Goal: Task Accomplishment & Management: Manage account settings

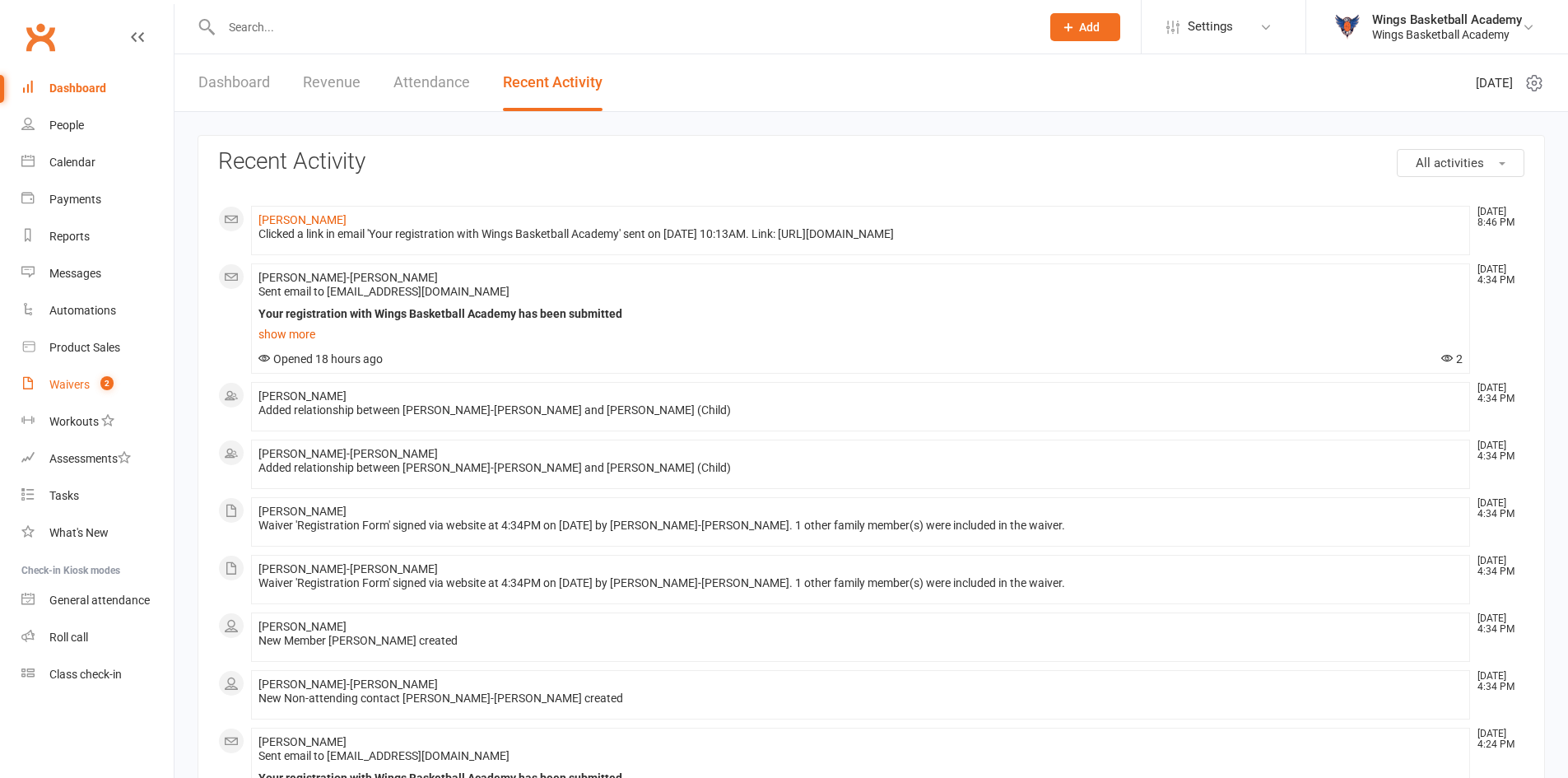
click at [67, 380] on div "Waivers" at bounding box center [69, 384] width 40 height 13
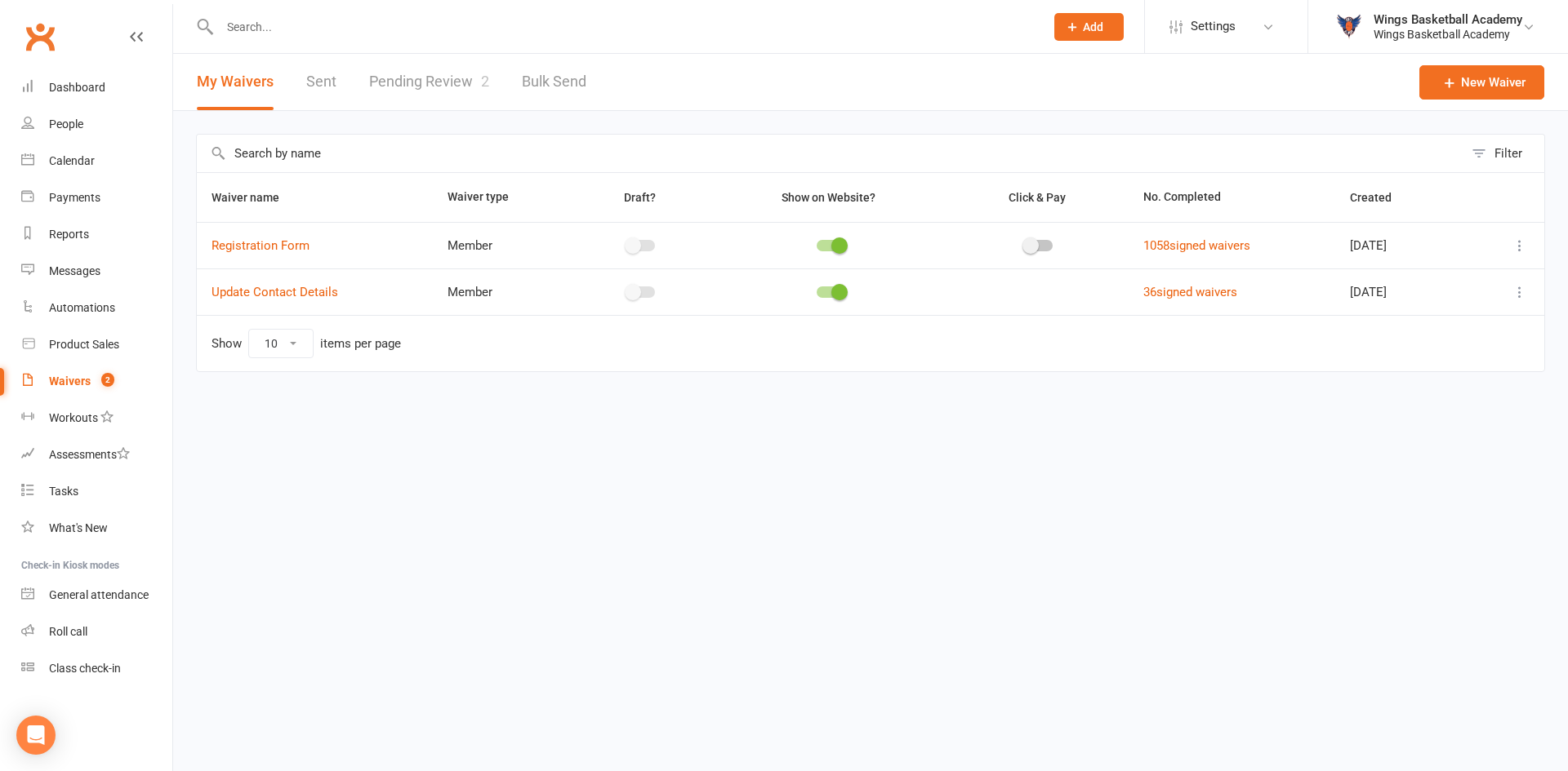
click at [419, 78] on link "Pending Review 2" at bounding box center [429, 82] width 120 height 56
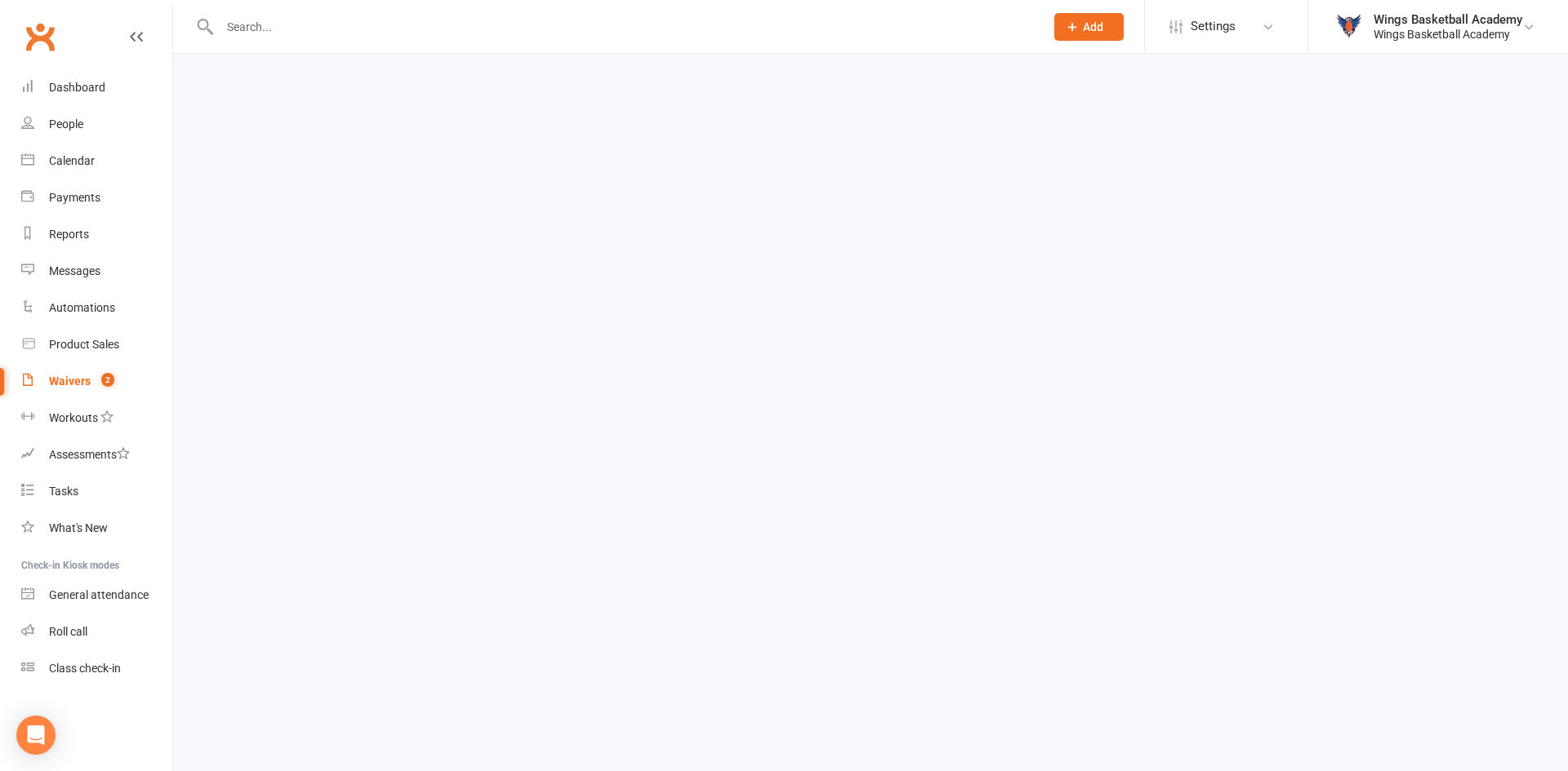
select select "50"
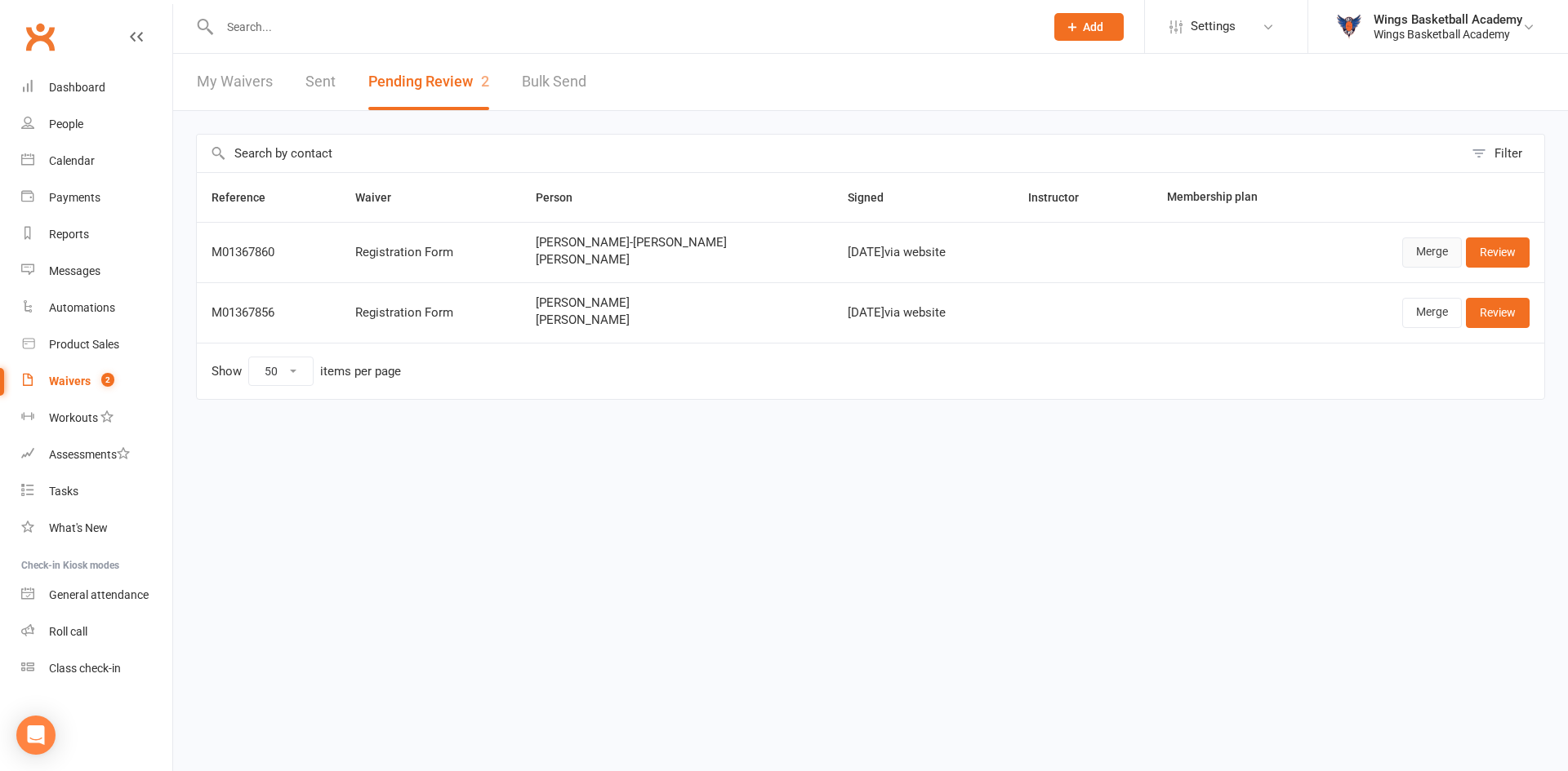
click at [1427, 249] on link "Merge" at bounding box center [1431, 252] width 59 height 29
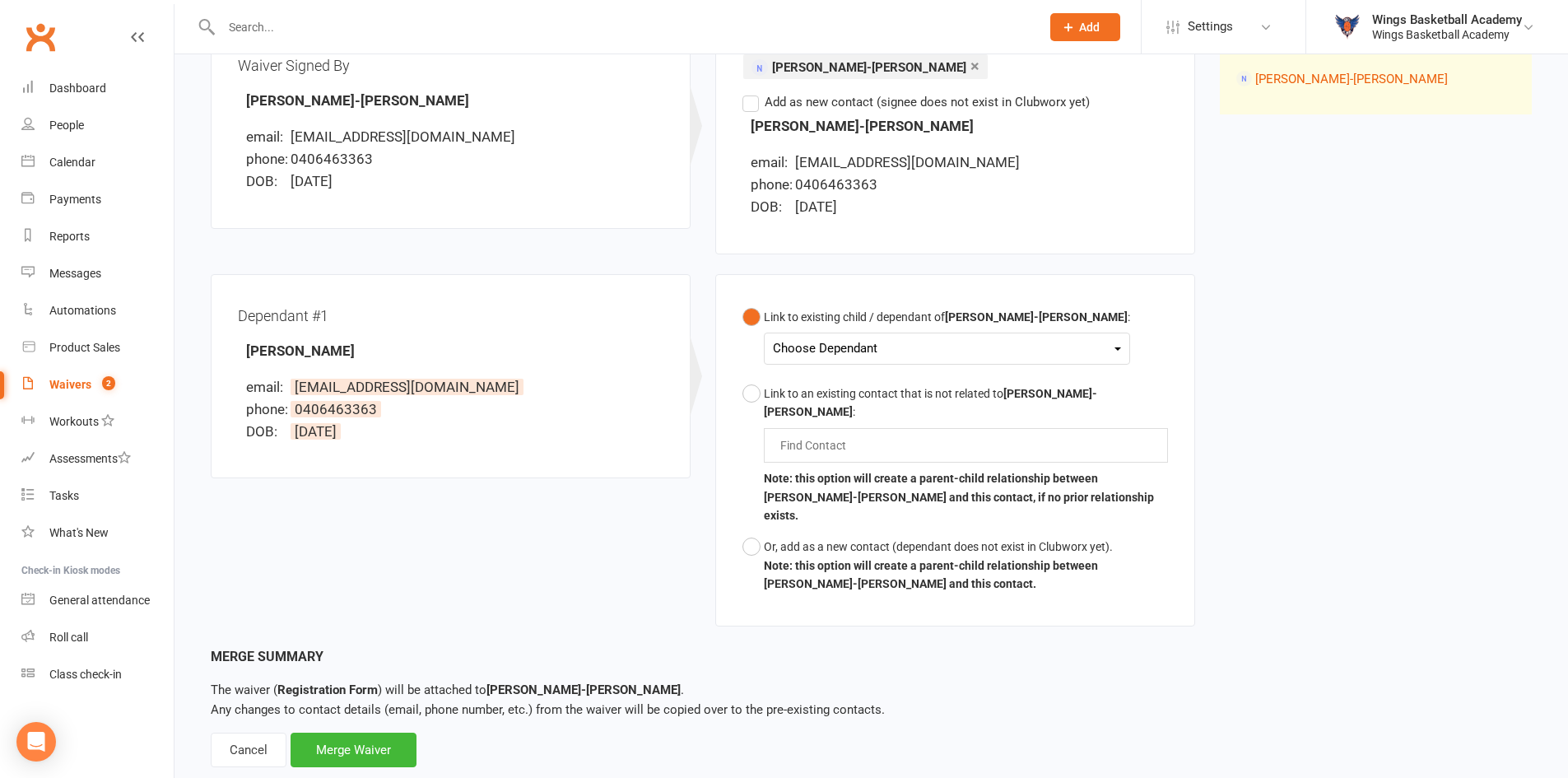
scroll to position [235, 0]
click at [866, 344] on div "Choose Dependant" at bounding box center [947, 346] width 349 height 23
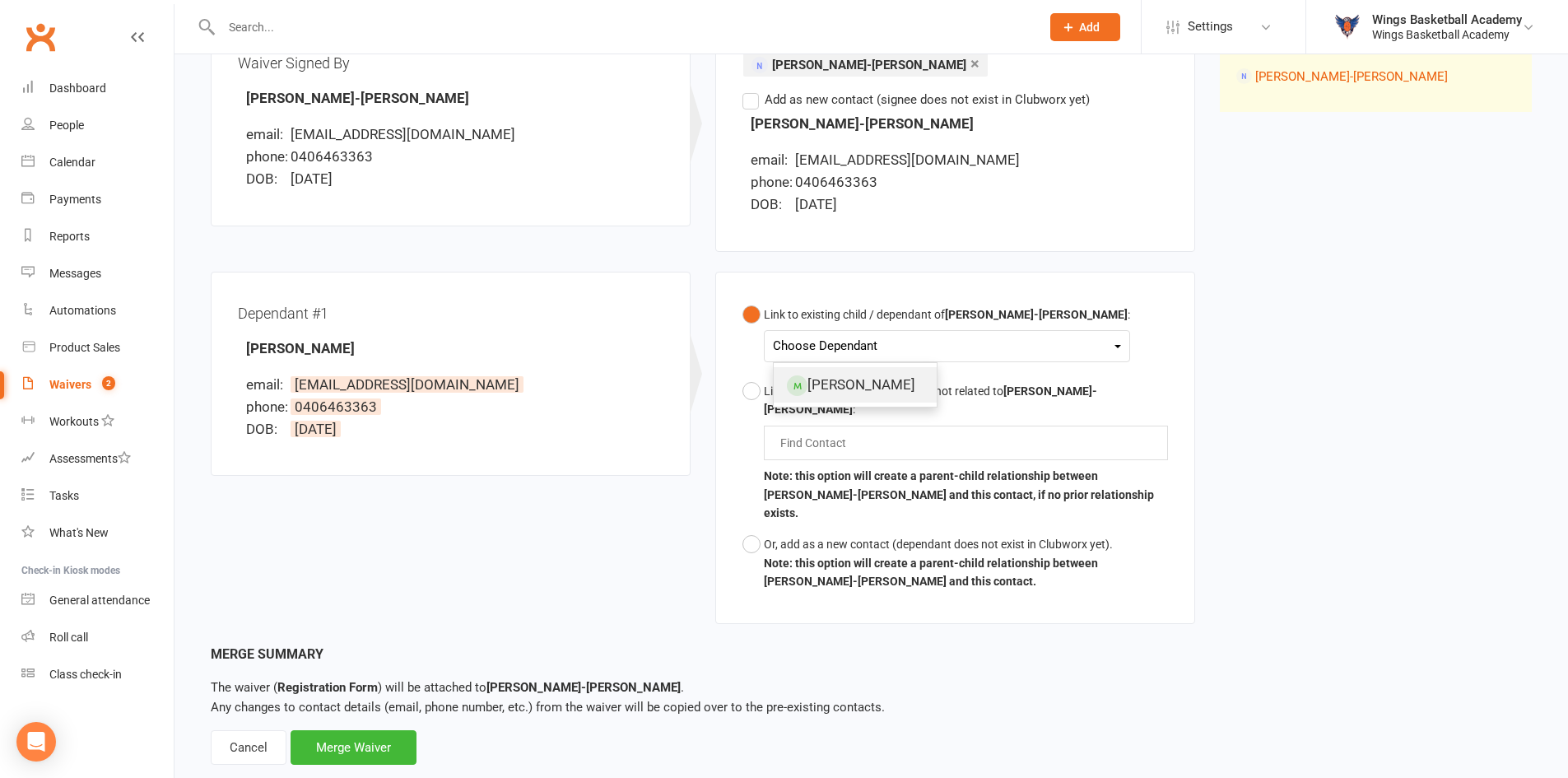
click at [834, 387] on link "Aisha Farid" at bounding box center [855, 385] width 163 height 35
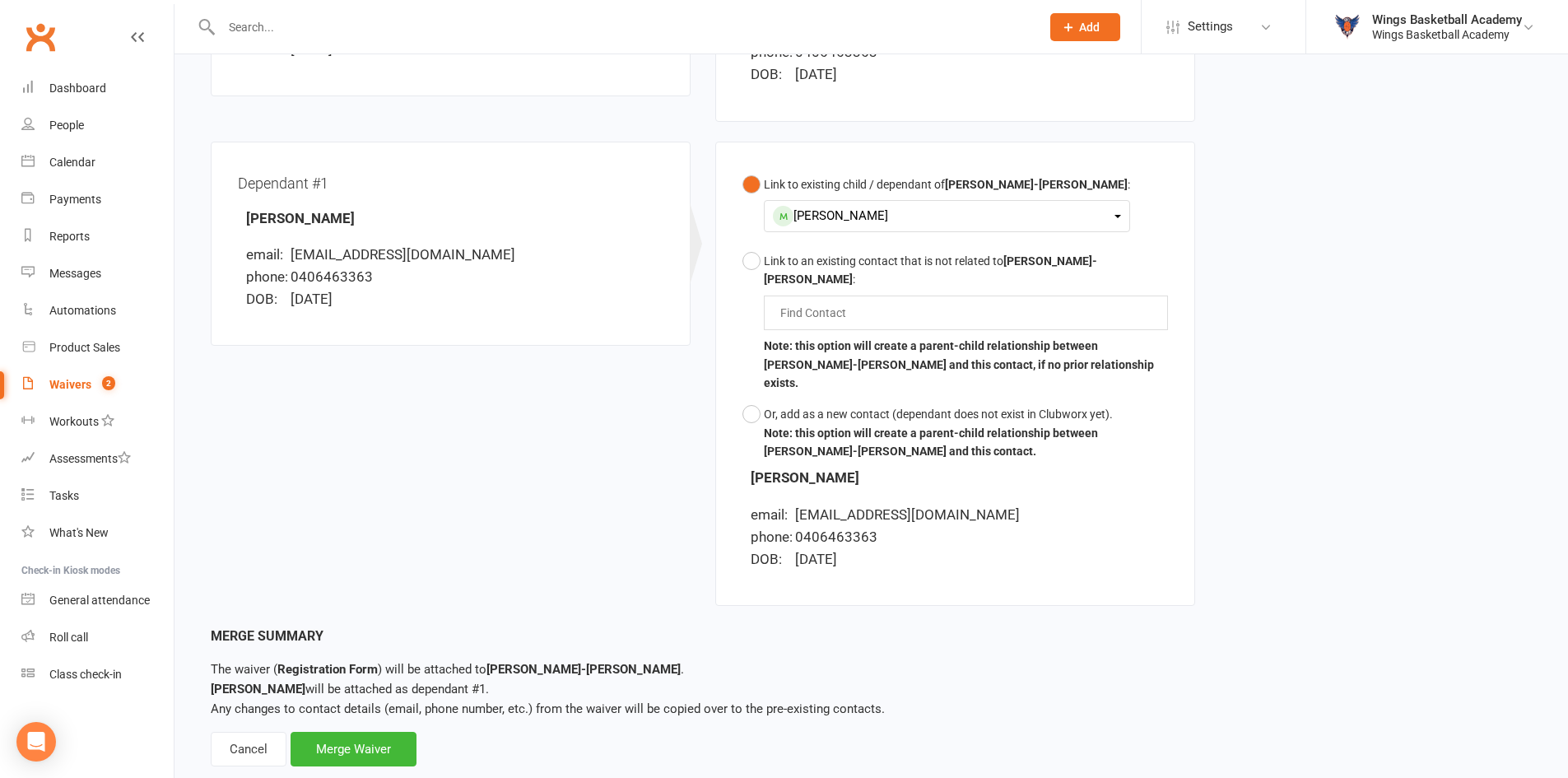
scroll to position [367, 0]
click at [357, 731] on div "Merge Waiver" at bounding box center [354, 748] width 126 height 34
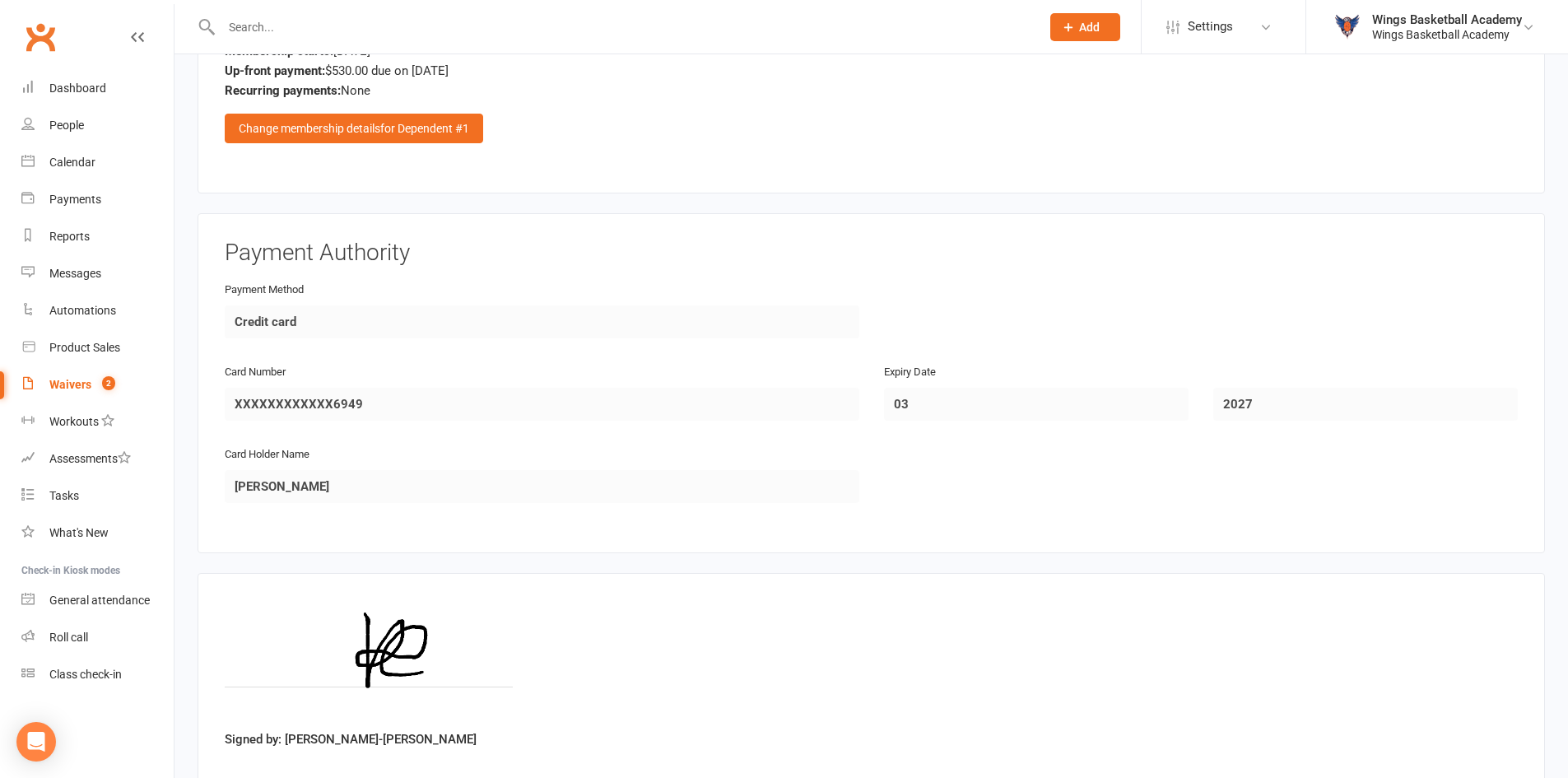
scroll to position [2131, 0]
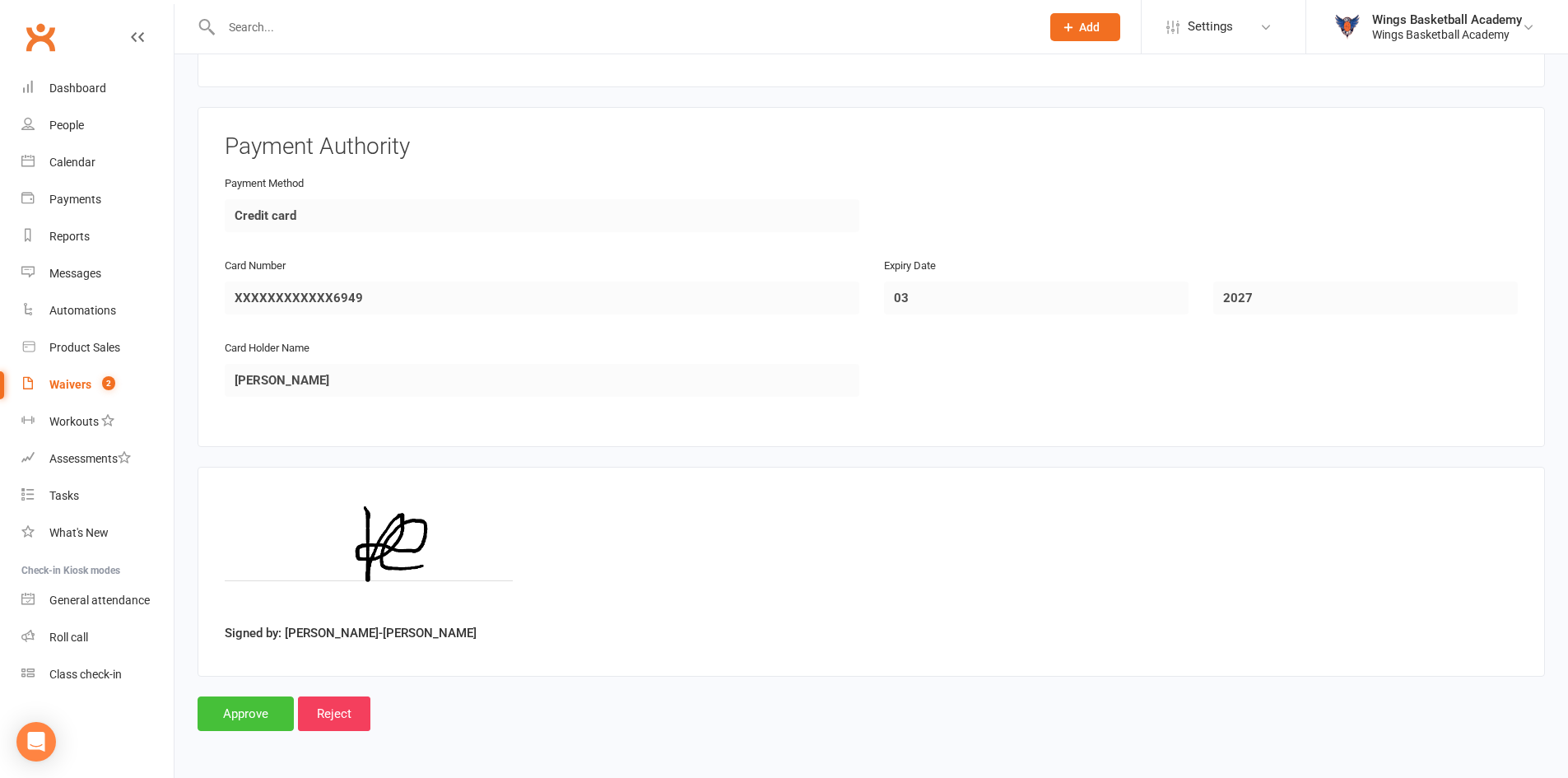
click at [241, 709] on input "Approve" at bounding box center [246, 713] width 96 height 34
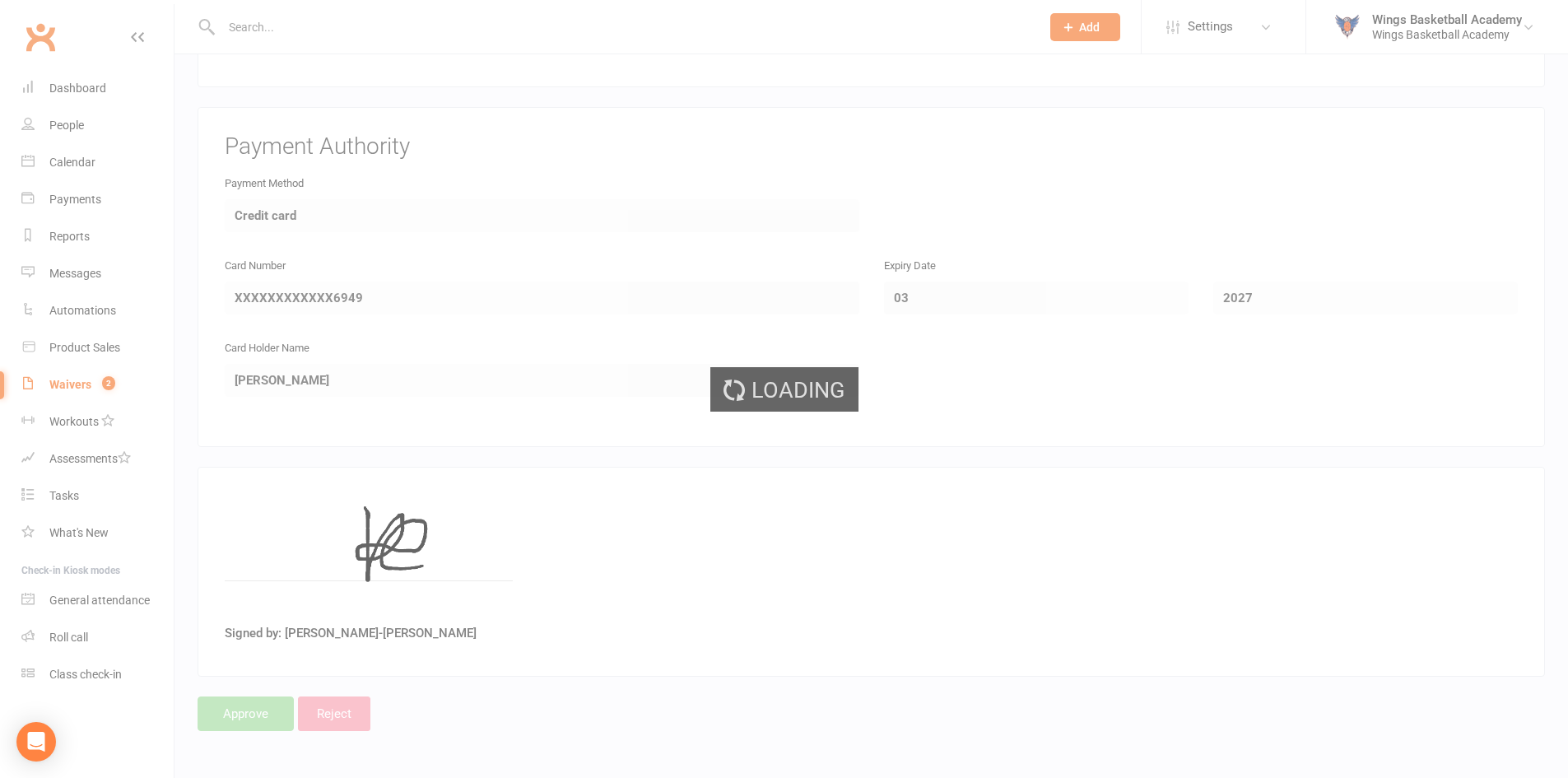
select select "50"
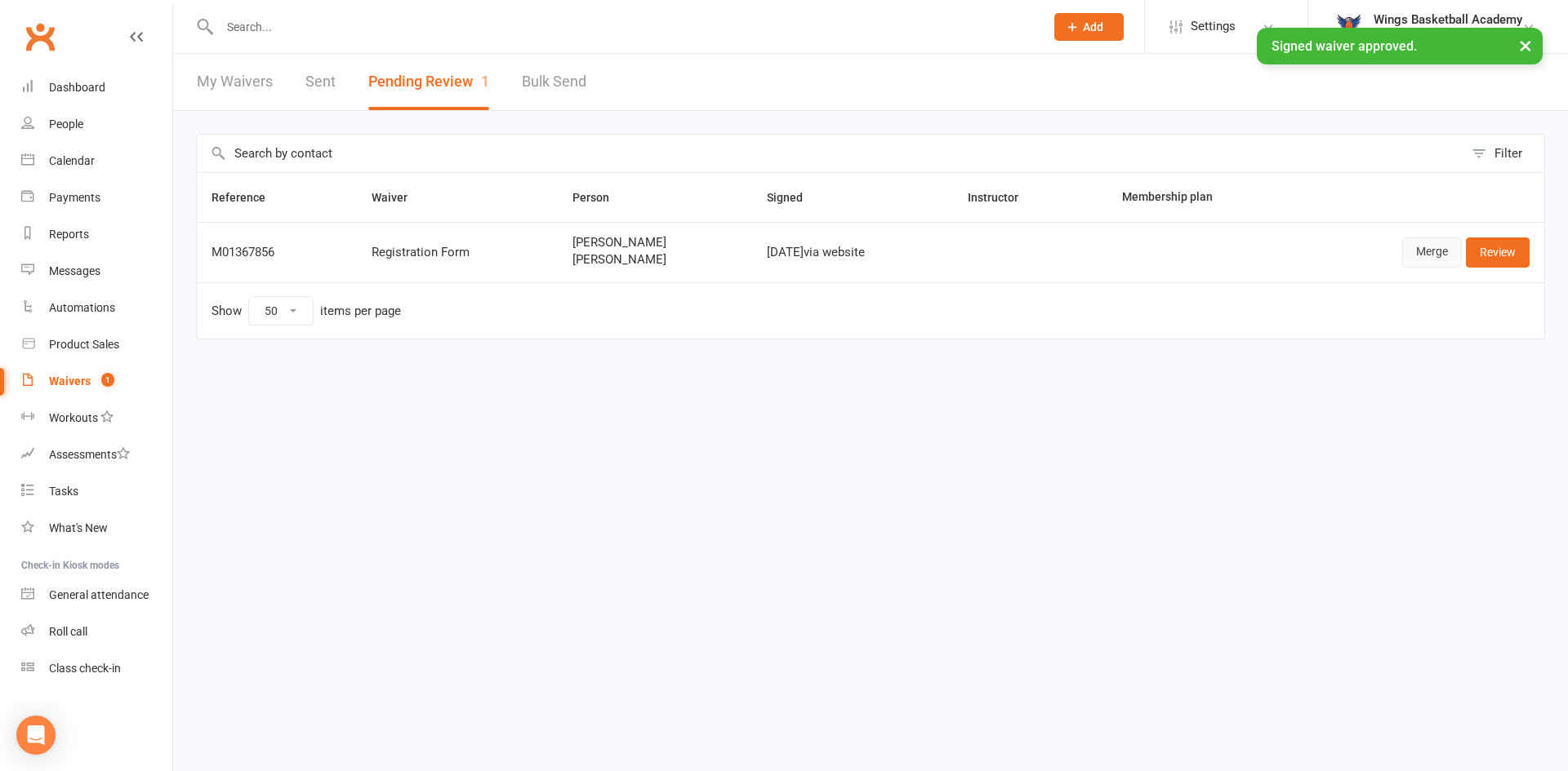
click at [1422, 253] on link "Merge" at bounding box center [1431, 252] width 59 height 29
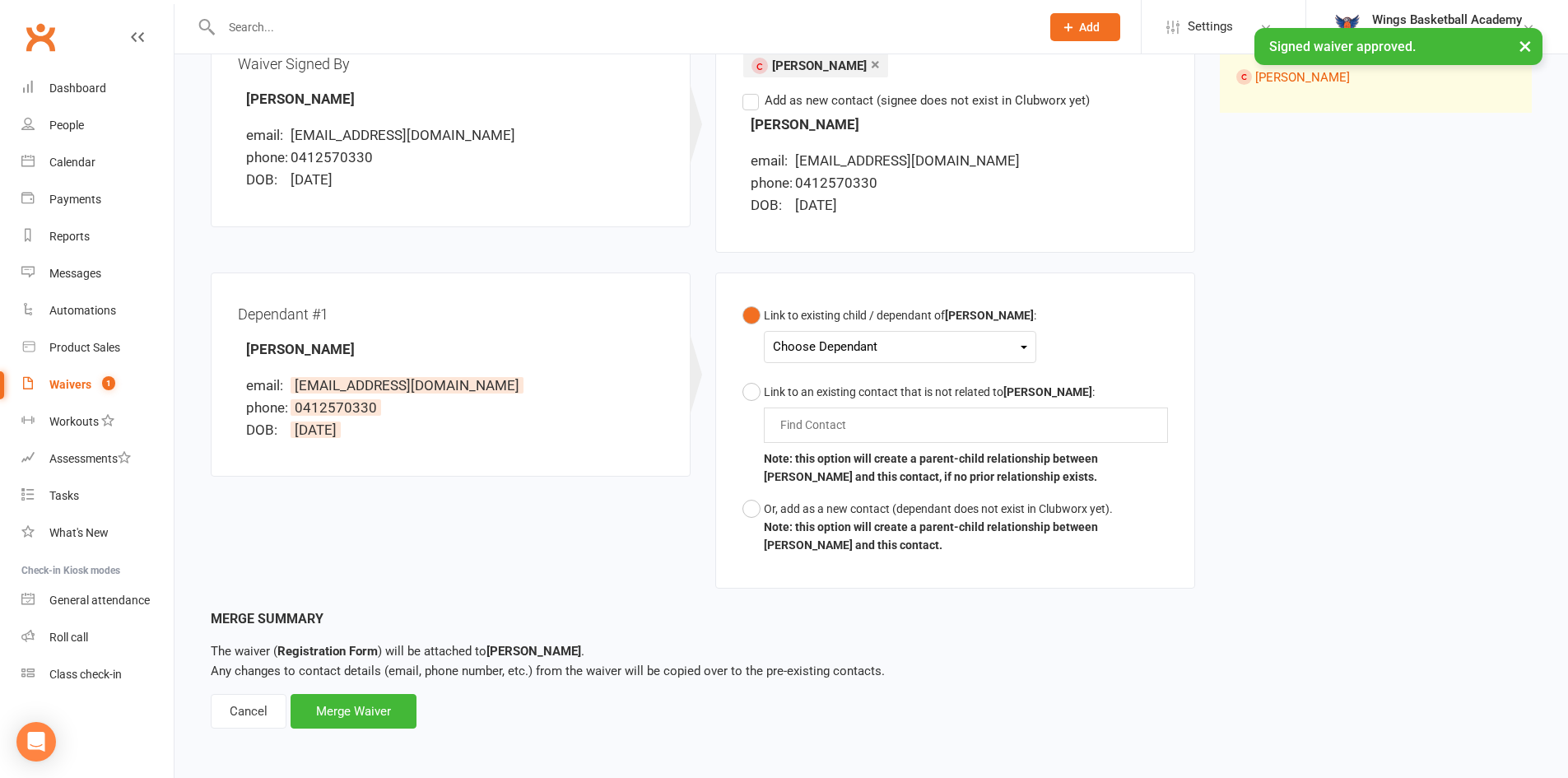
scroll to position [235, 0]
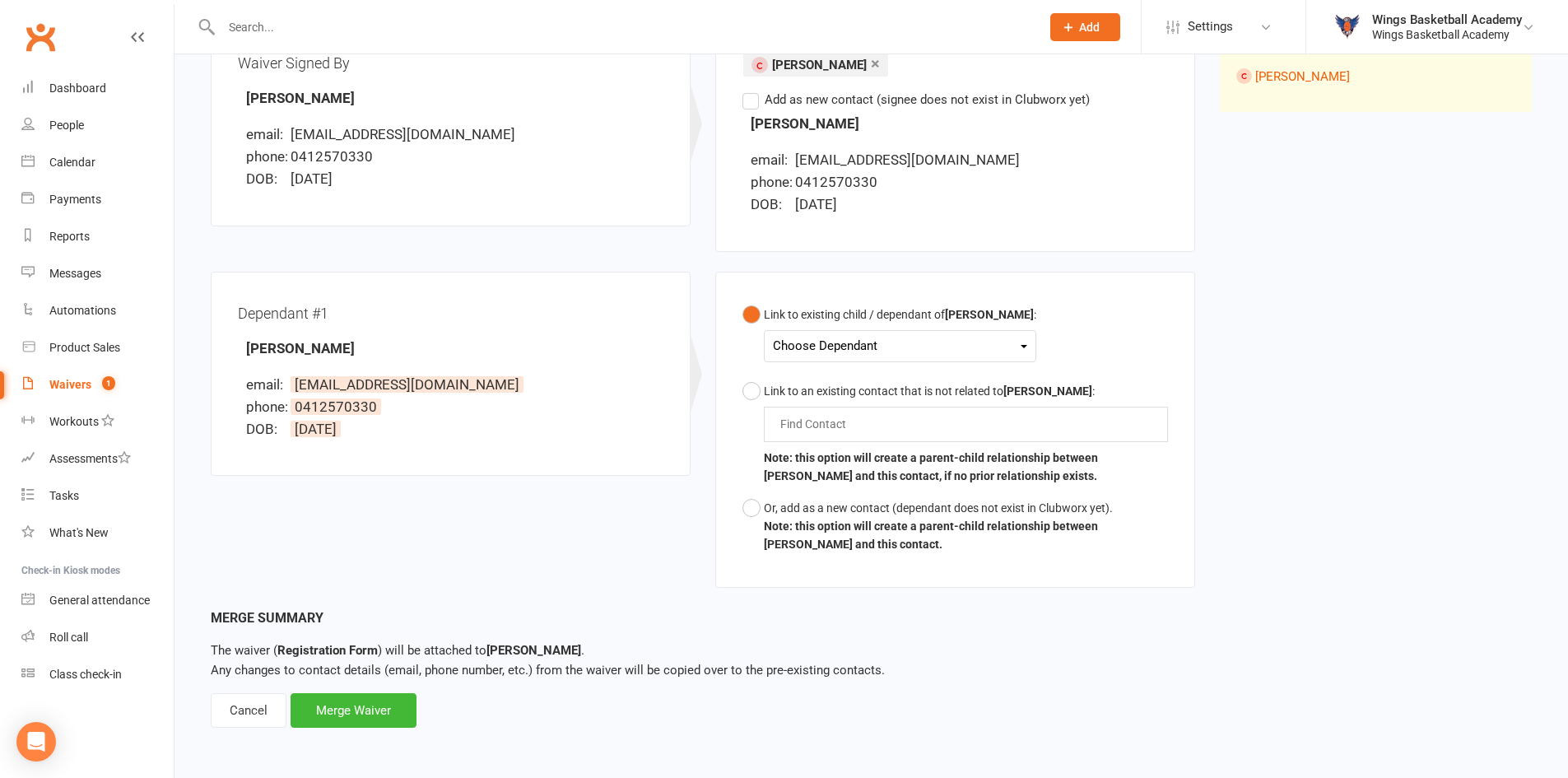
click at [846, 339] on div "Choose Dependant" at bounding box center [900, 346] width 255 height 23
click at [833, 381] on link "[PERSON_NAME]" at bounding box center [855, 385] width 163 height 35
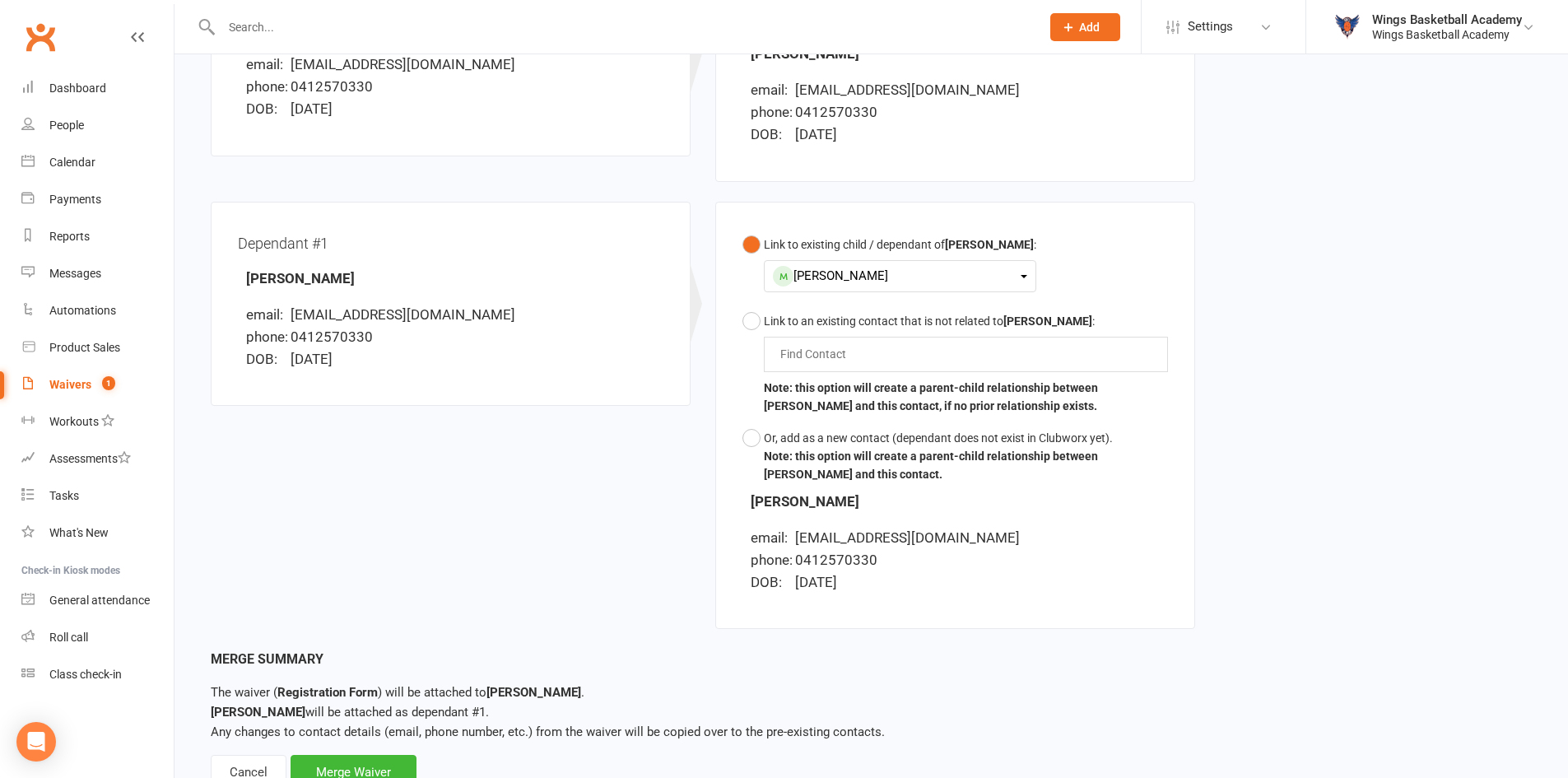
scroll to position [367, 0]
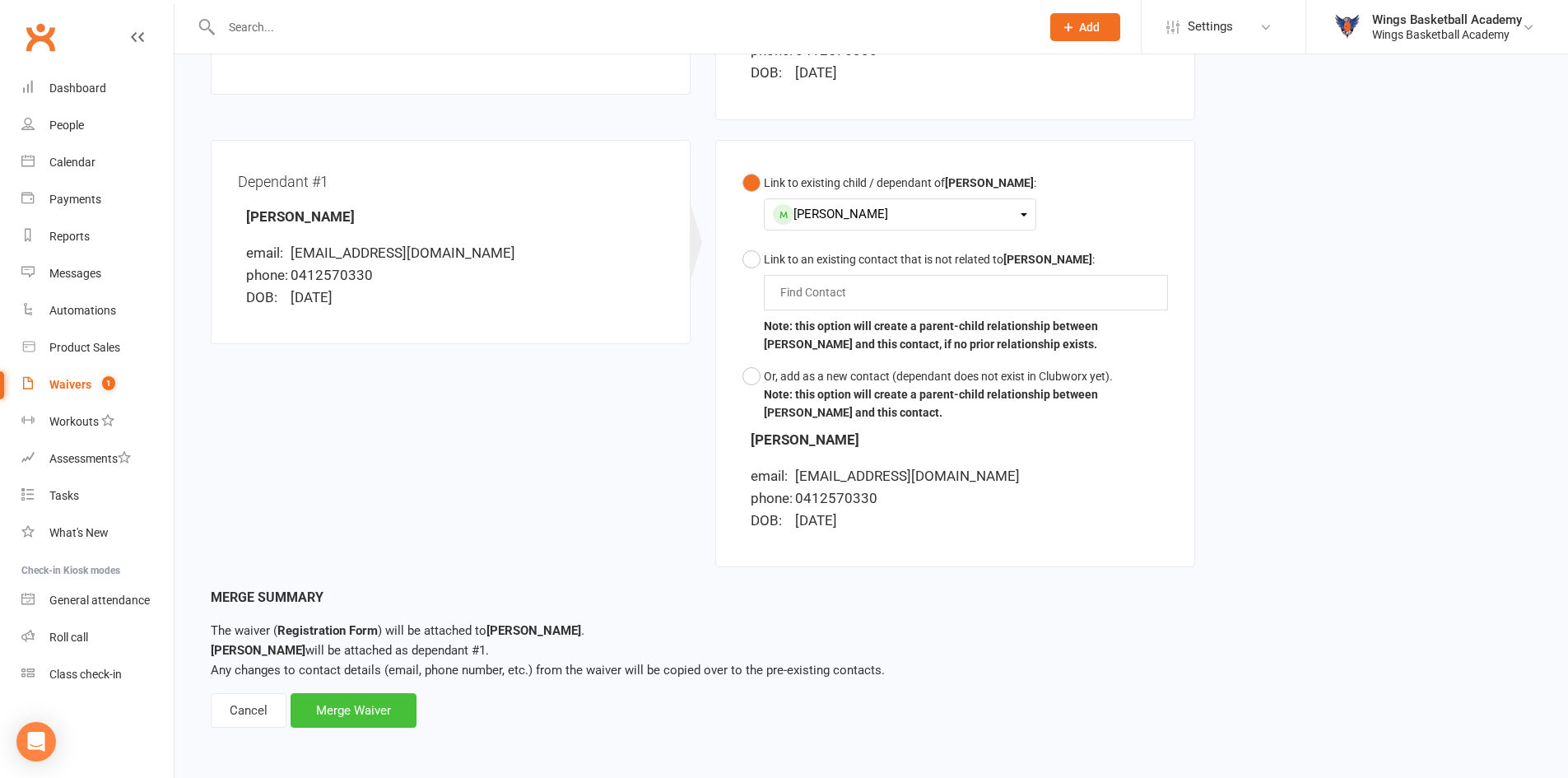
click at [354, 710] on div "Merge Waiver" at bounding box center [354, 710] width 126 height 34
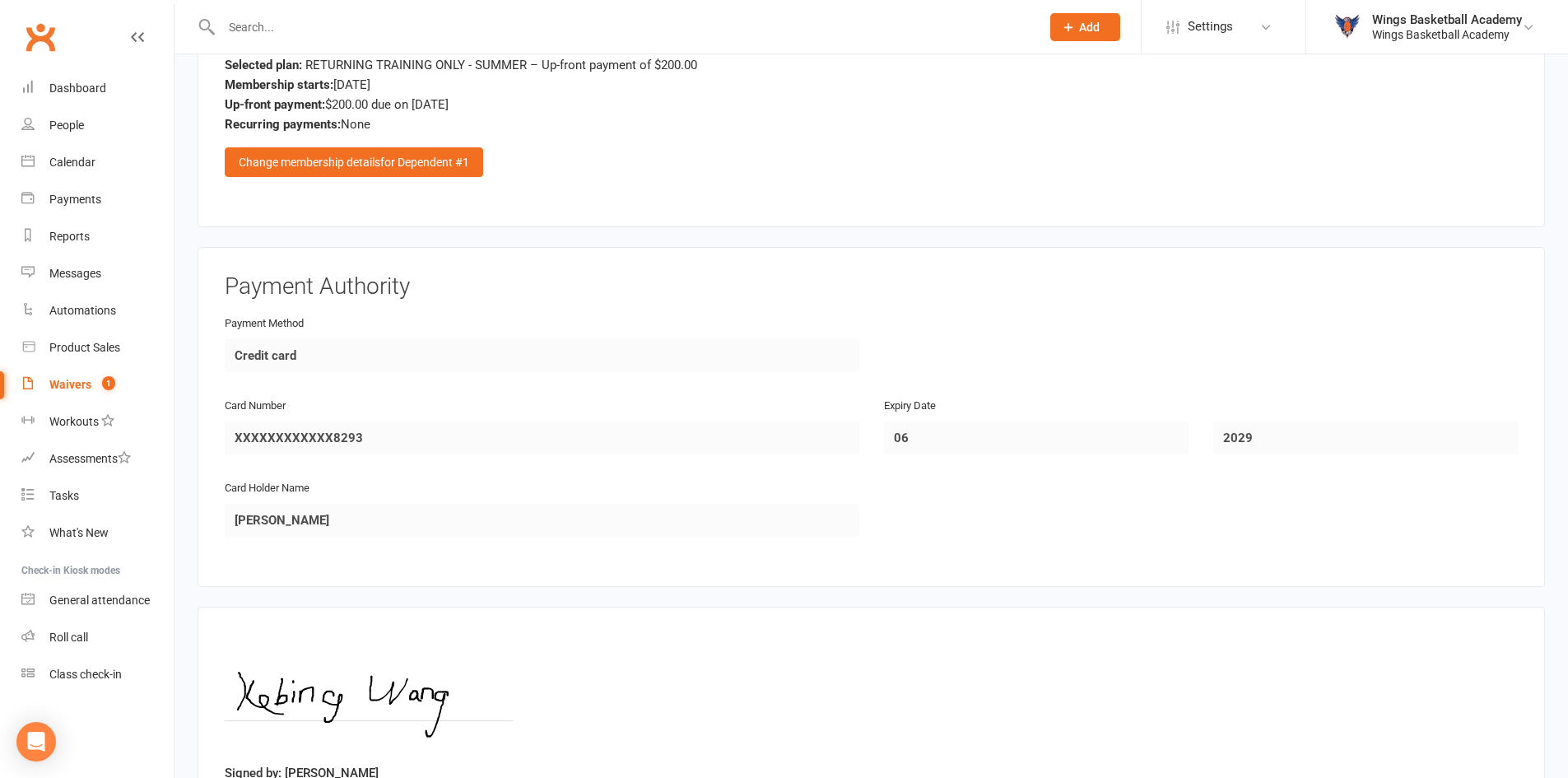
scroll to position [2131, 0]
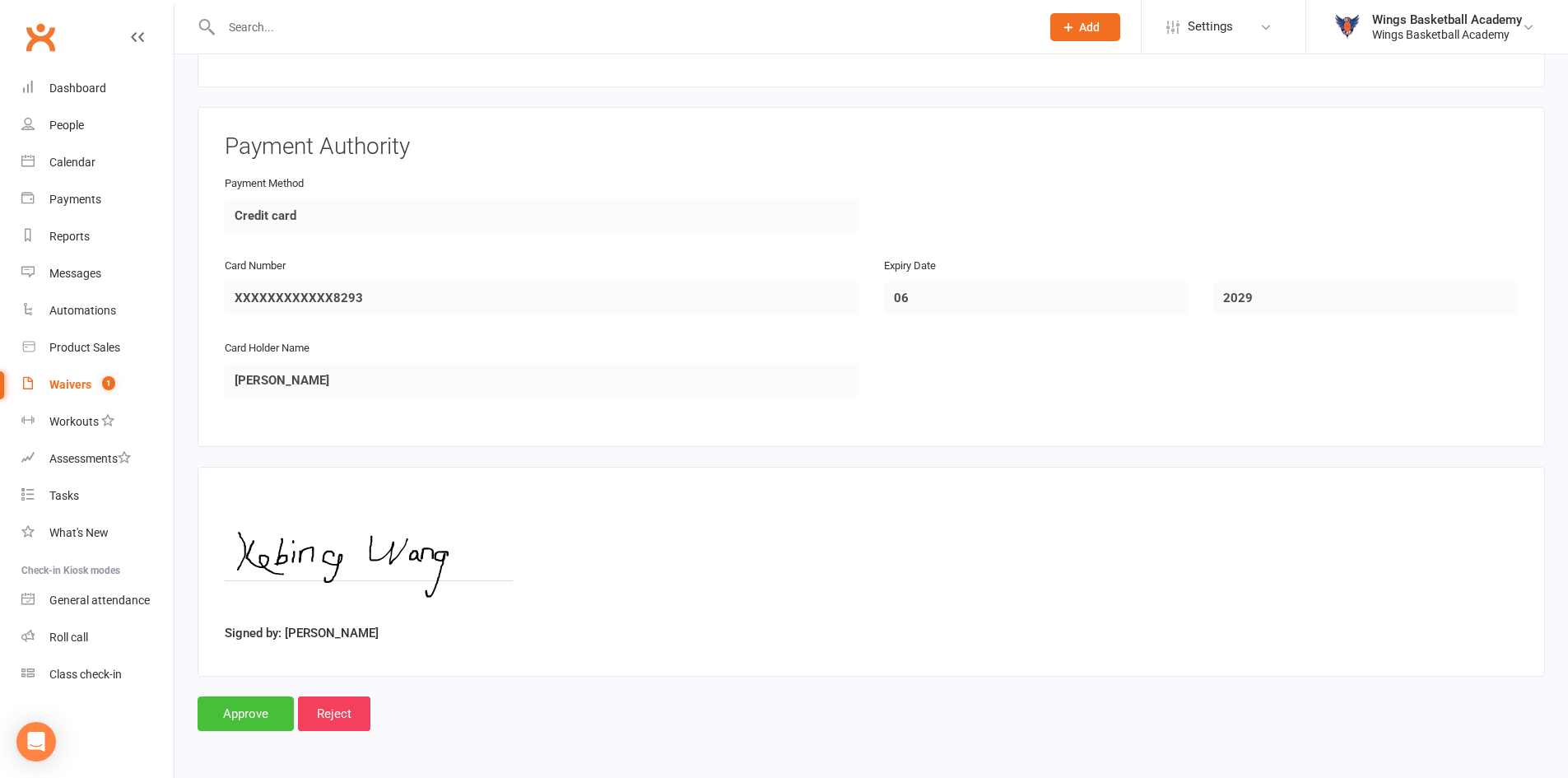
click at [249, 714] on input "Approve" at bounding box center [246, 713] width 96 height 34
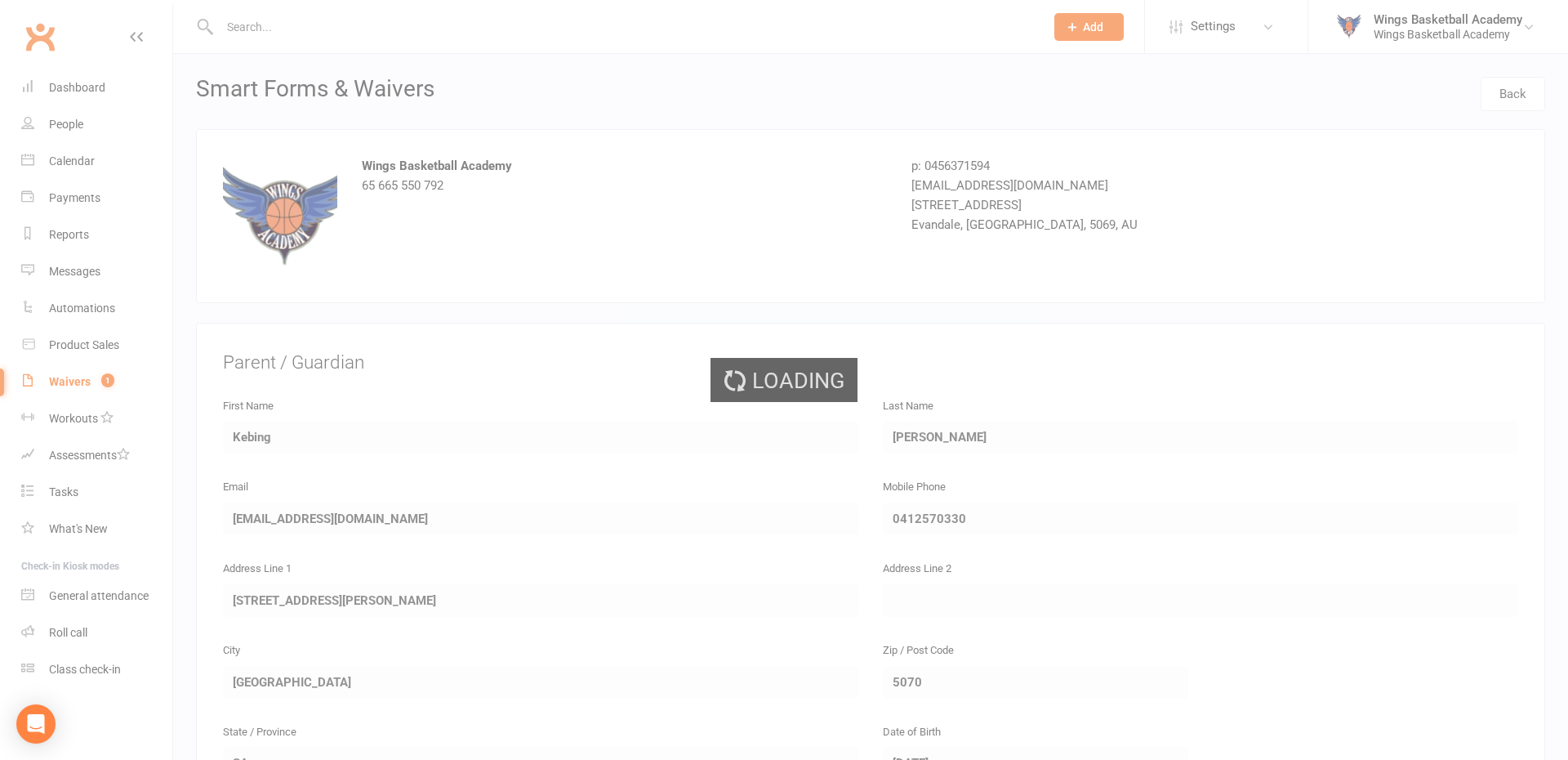
select select "50"
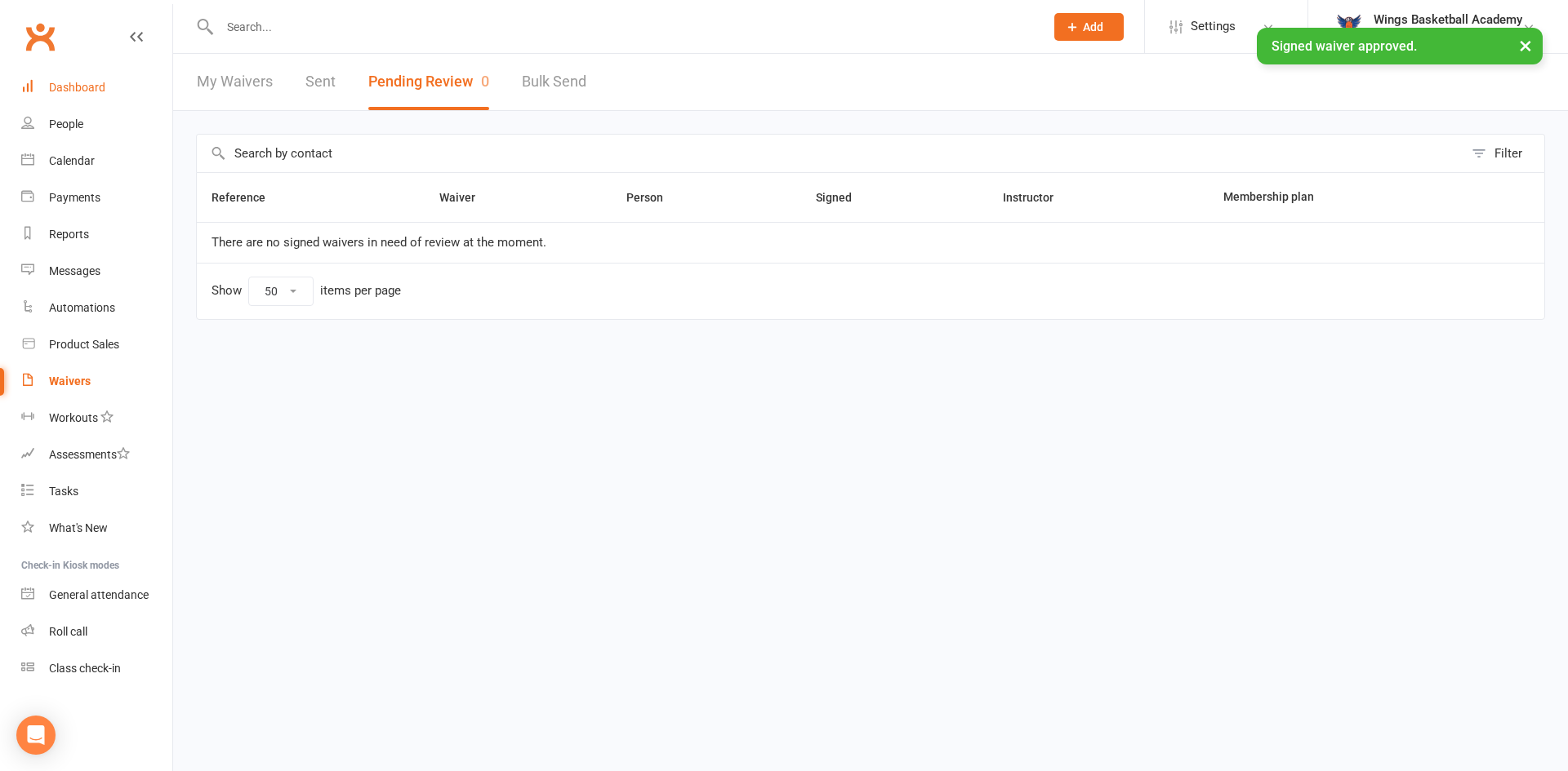
click at [88, 83] on div "Dashboard" at bounding box center [77, 86] width 56 height 13
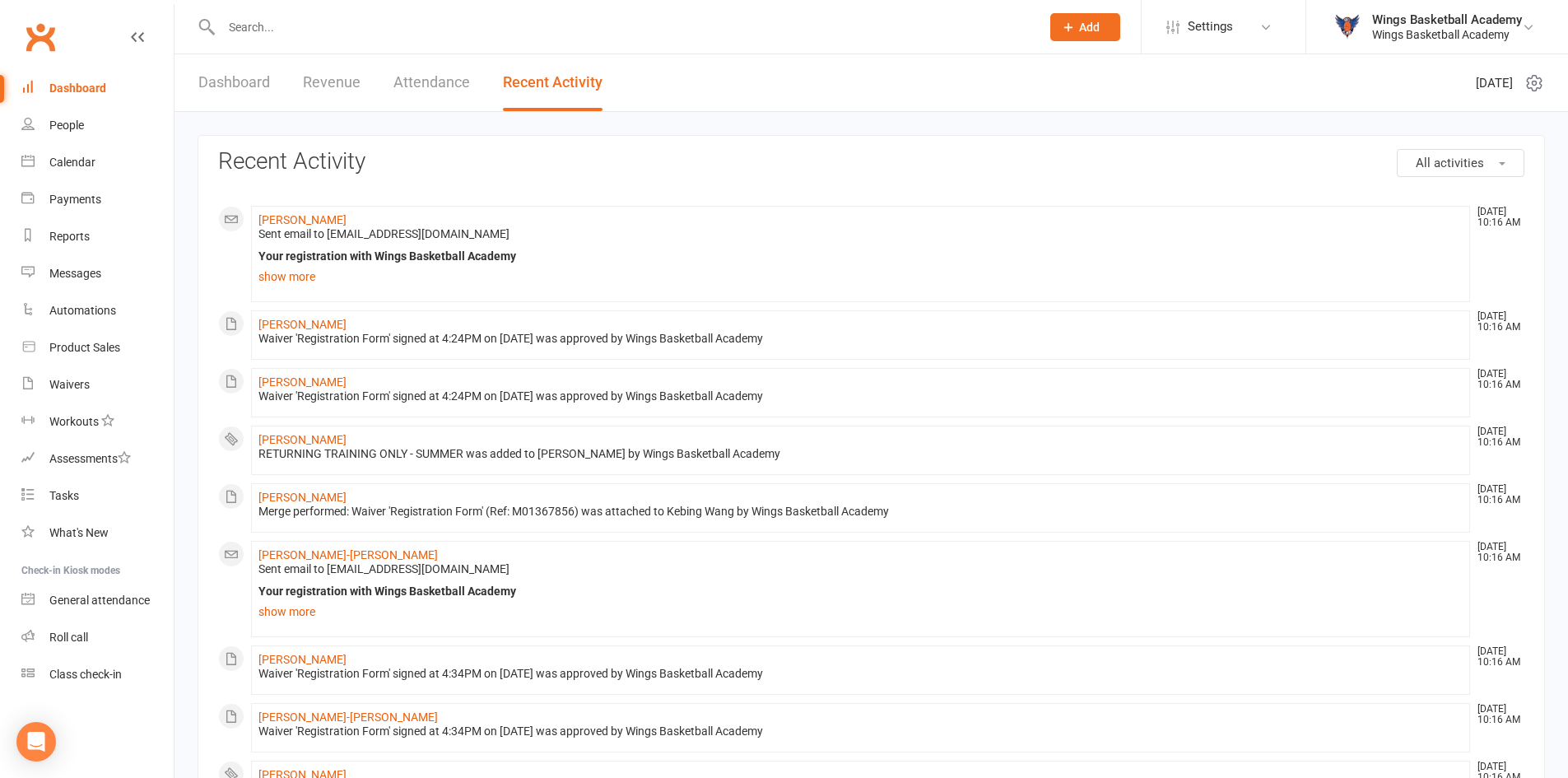
click at [221, 77] on link "Dashboard" at bounding box center [234, 82] width 71 height 57
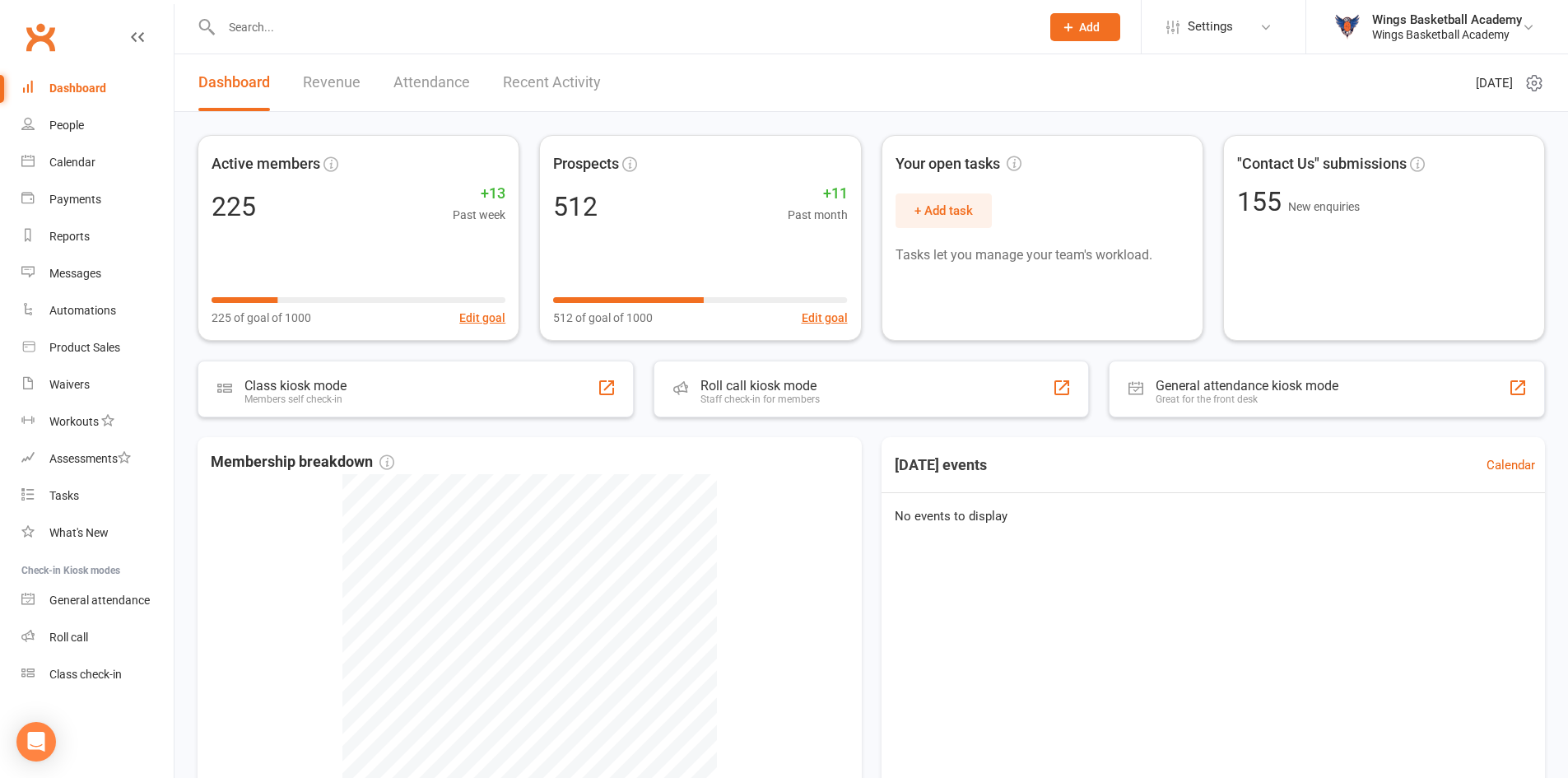
click at [535, 76] on link "Recent Activity" at bounding box center [552, 82] width 98 height 57
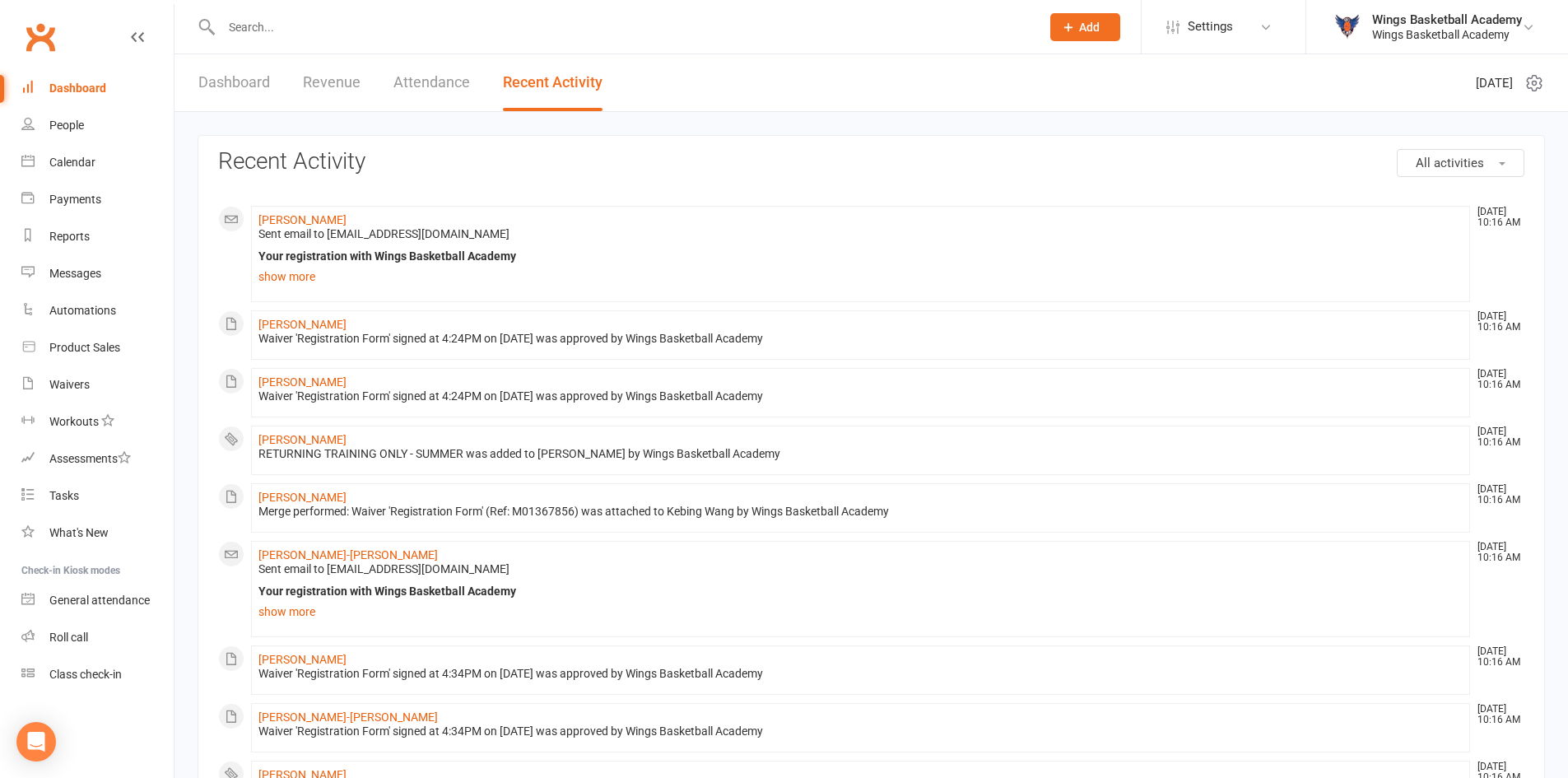
click at [239, 73] on link "Dashboard" at bounding box center [234, 82] width 71 height 57
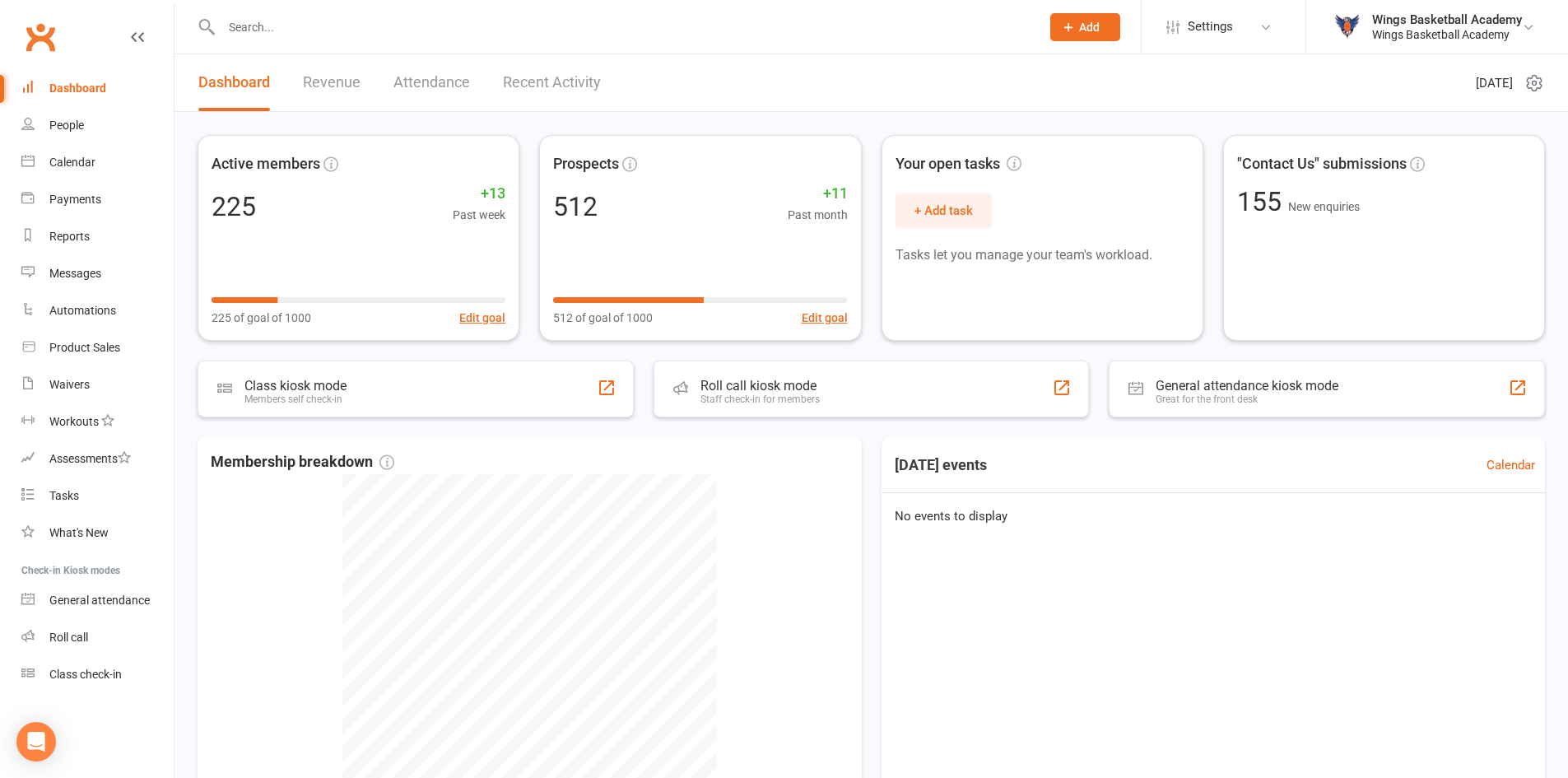
click at [191, 126] on div "Active members 225 +13 Past week 225 of goal of 1000 Edit goal Prospects 512 +1…" at bounding box center [871, 506] width 1394 height 789
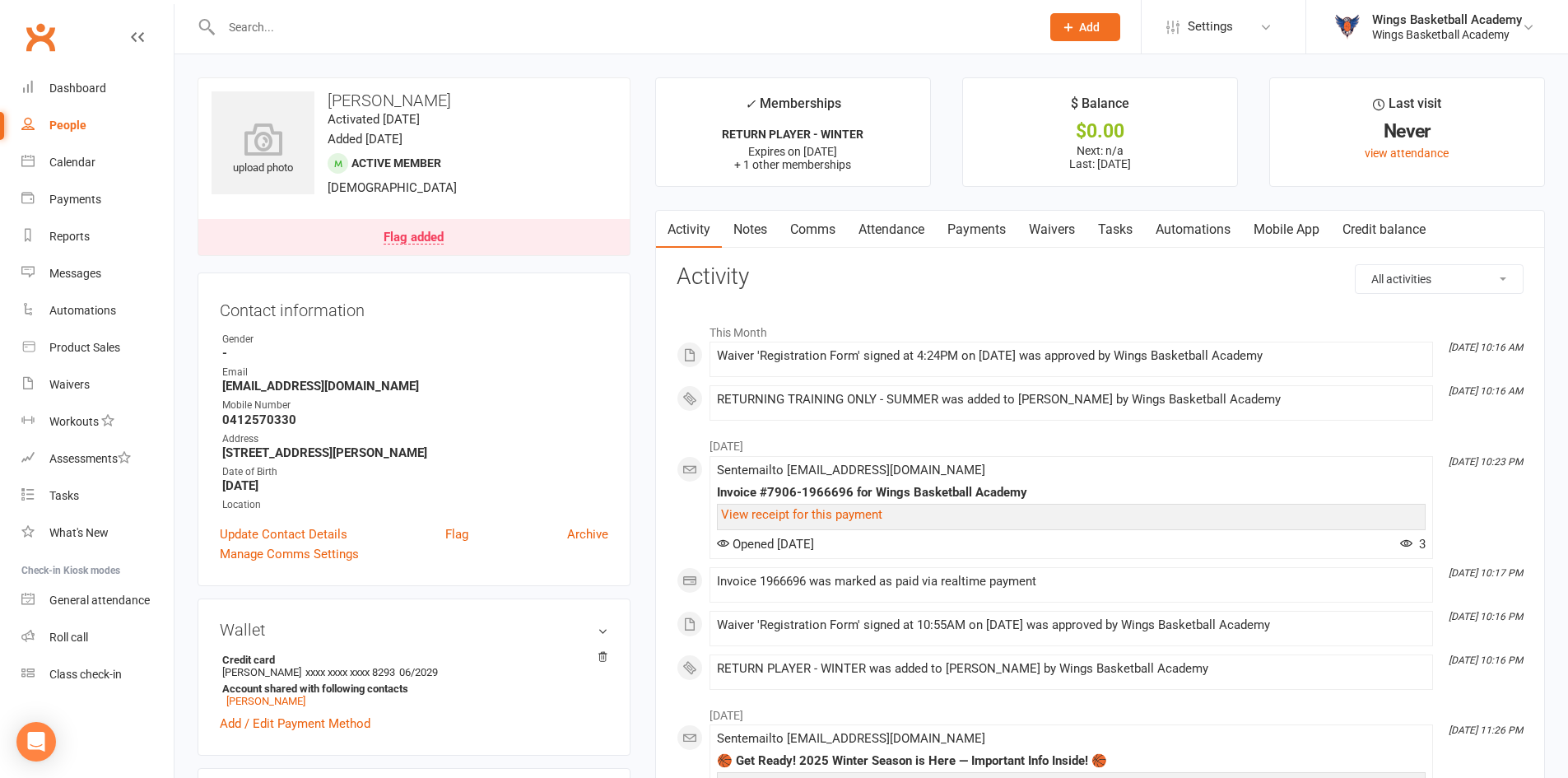
click at [969, 228] on link "Payments" at bounding box center [976, 229] width 81 height 38
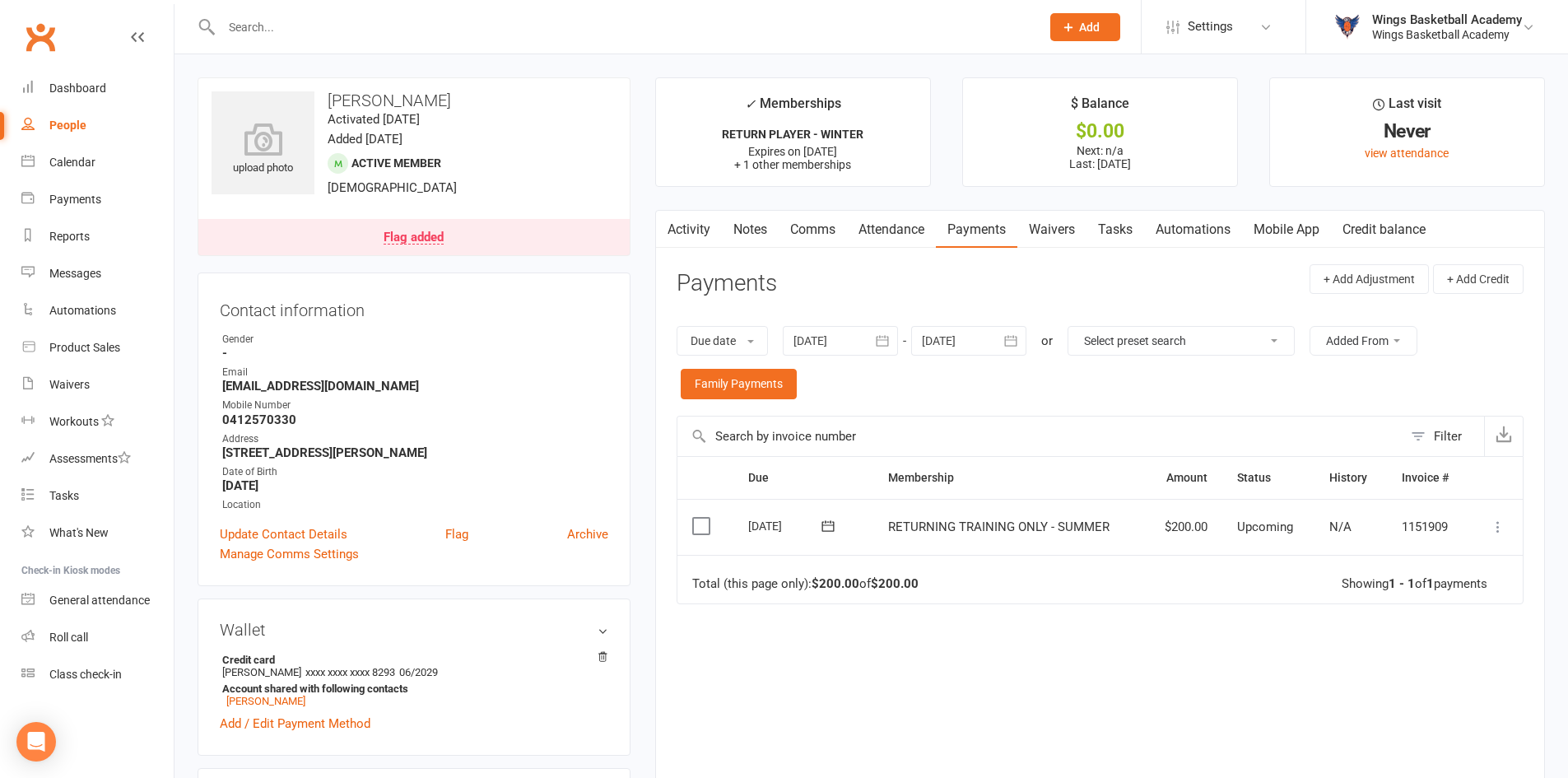
click at [1501, 523] on icon at bounding box center [1498, 527] width 17 height 17
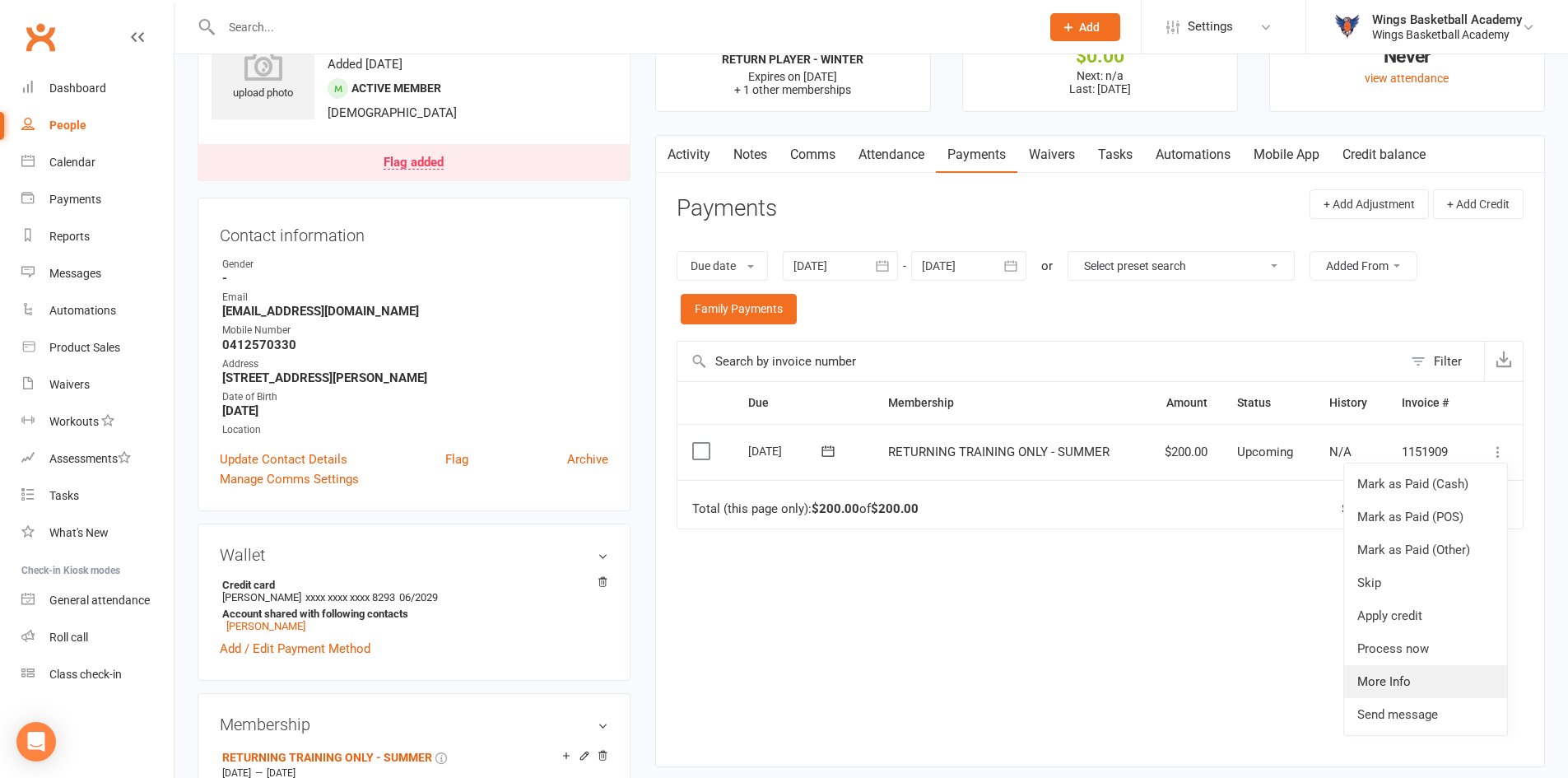
scroll to position [165, 0]
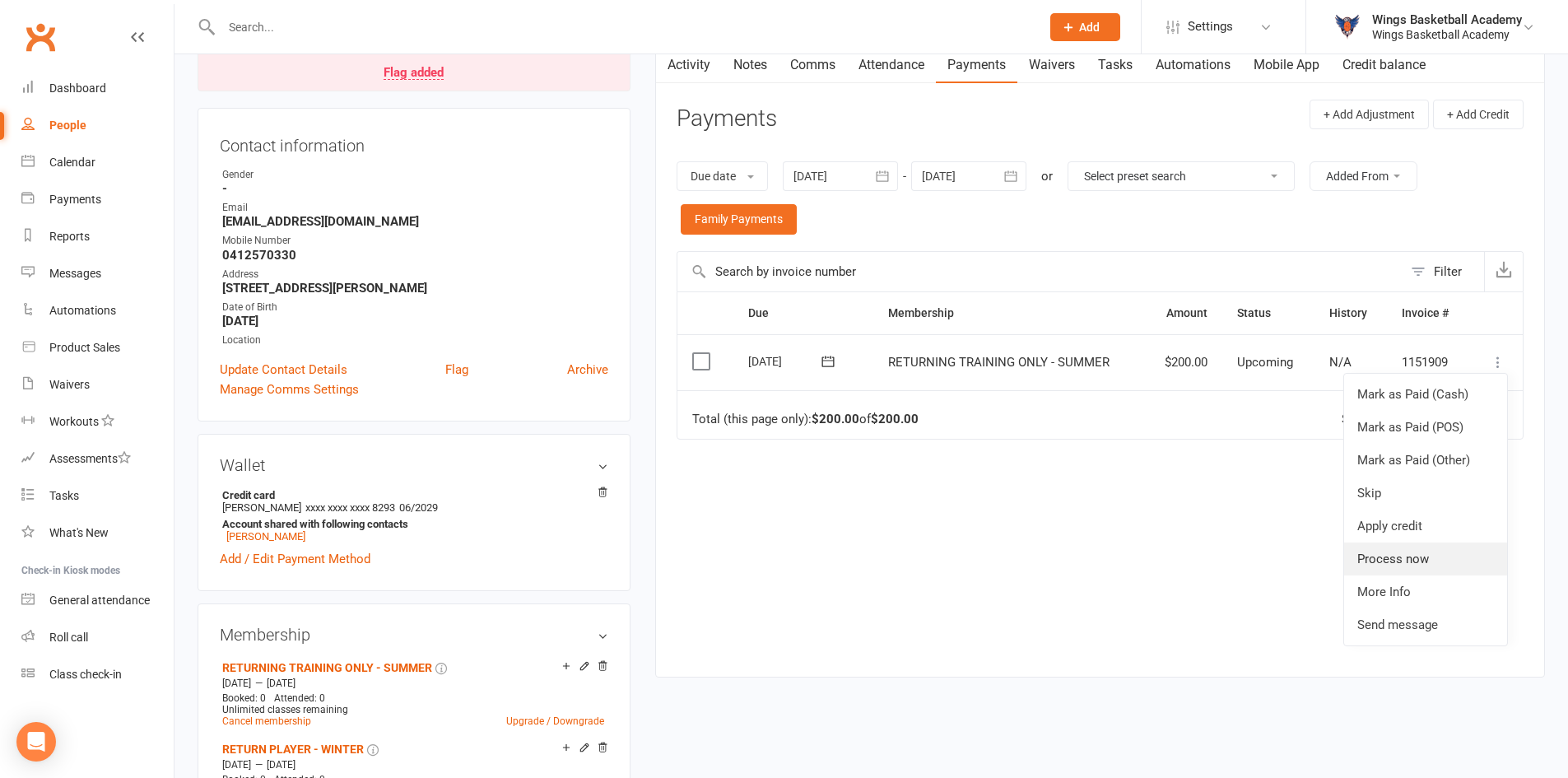
click at [1409, 558] on link "Process now" at bounding box center [1426, 559] width 163 height 33
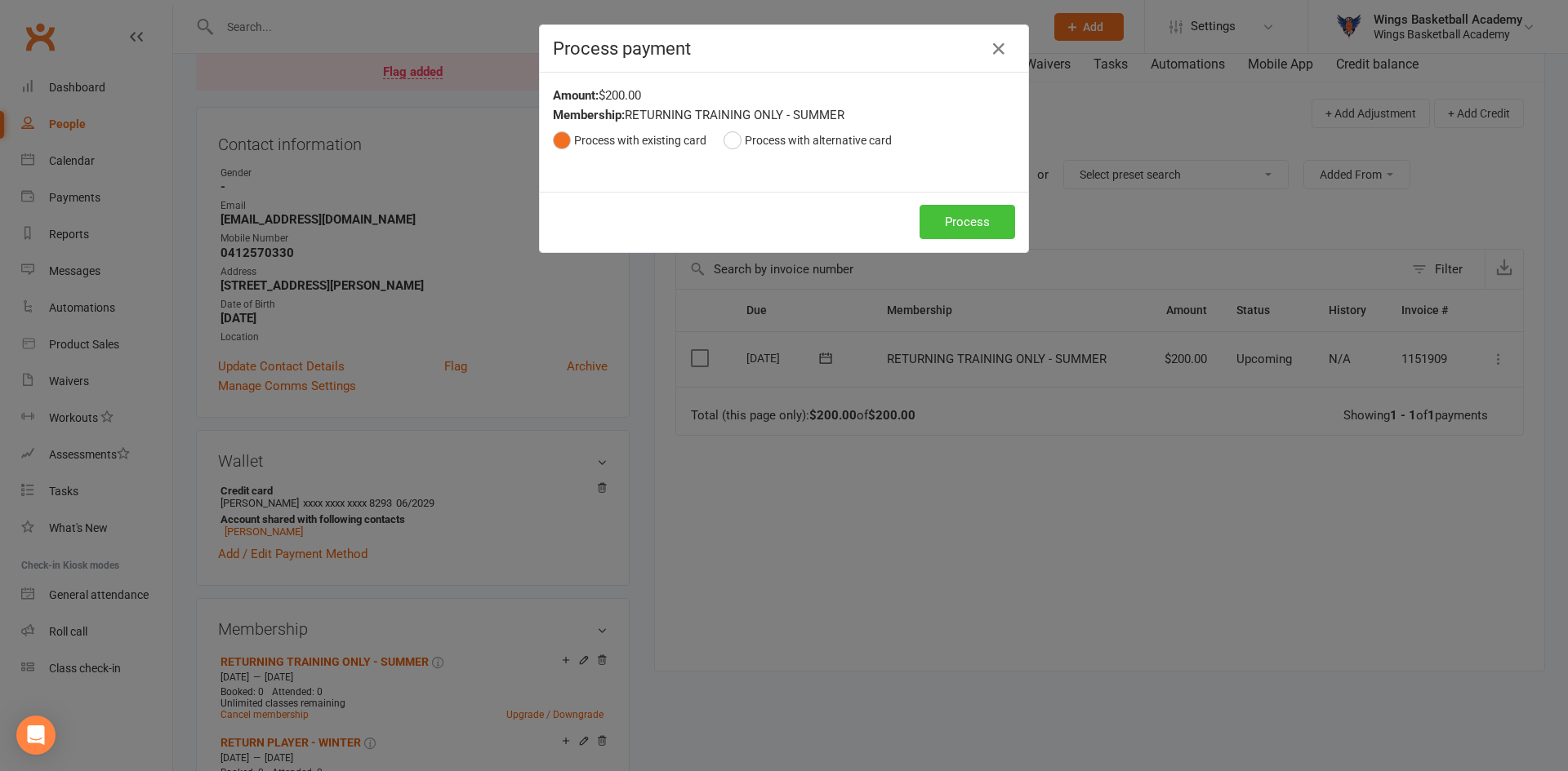
click at [960, 213] on button "Process" at bounding box center [968, 221] width 95 height 34
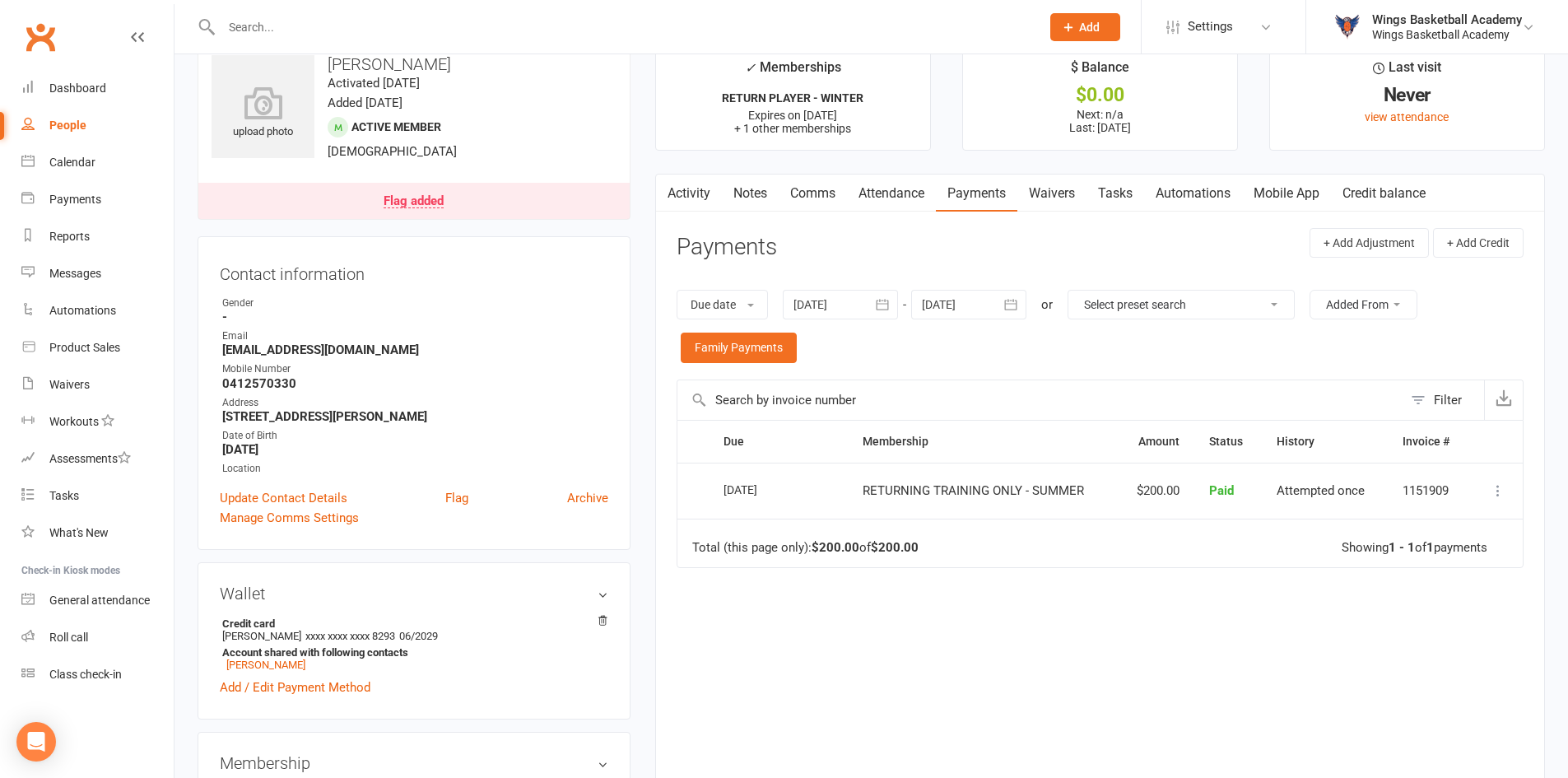
scroll to position [0, 0]
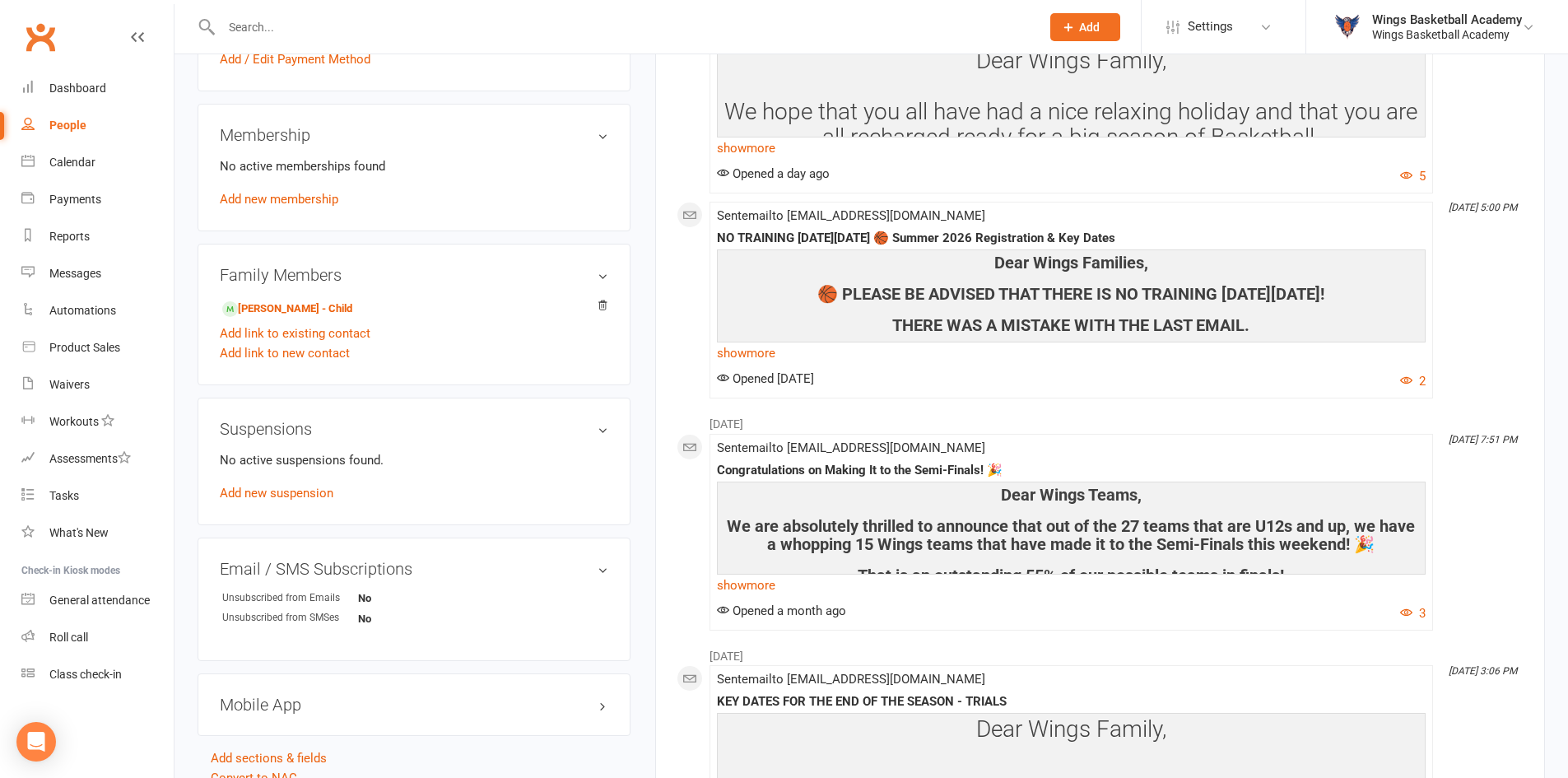
scroll to position [824, 0]
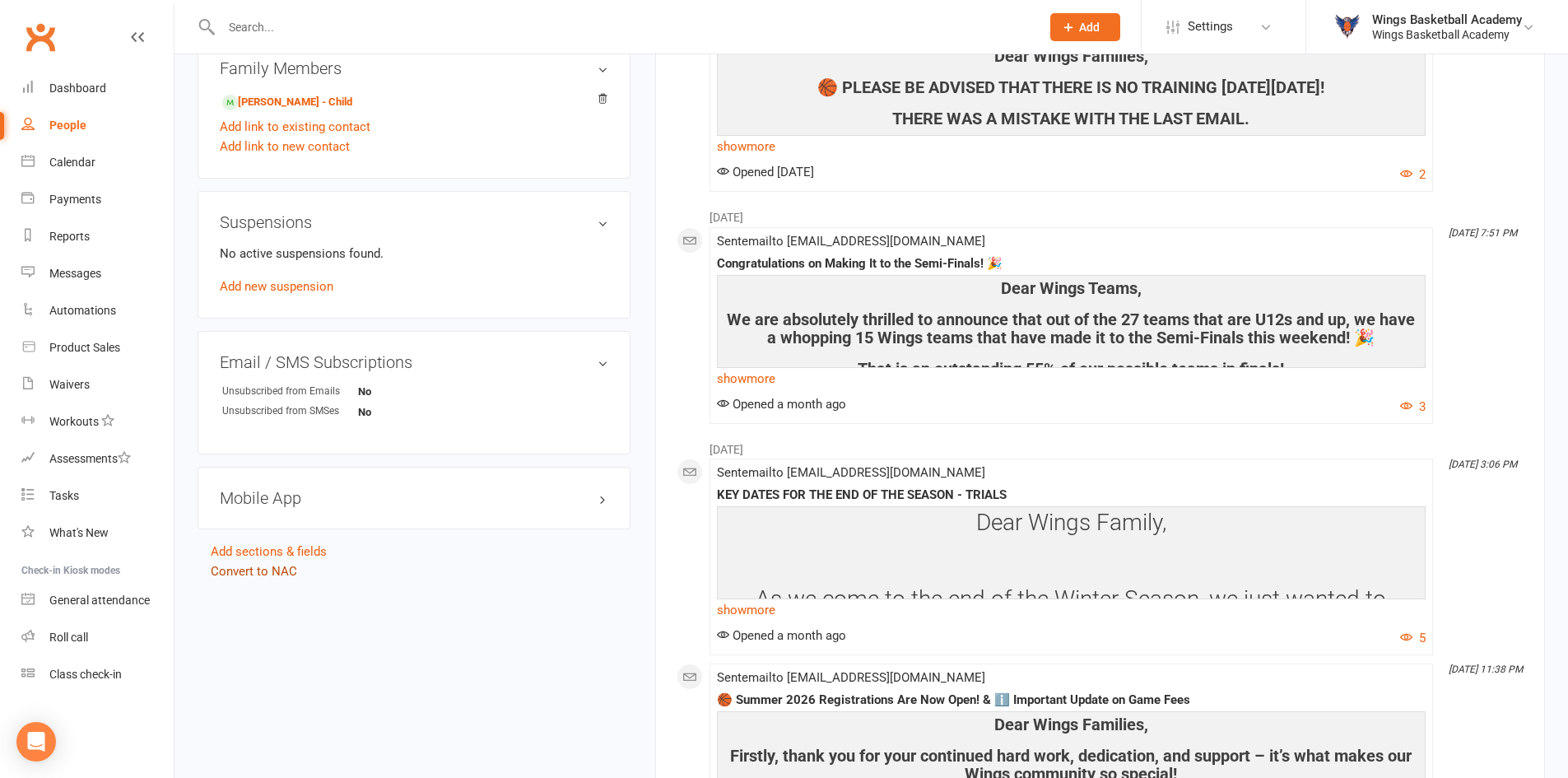
click at [272, 572] on link "Convert to NAC" at bounding box center [254, 571] width 86 height 15
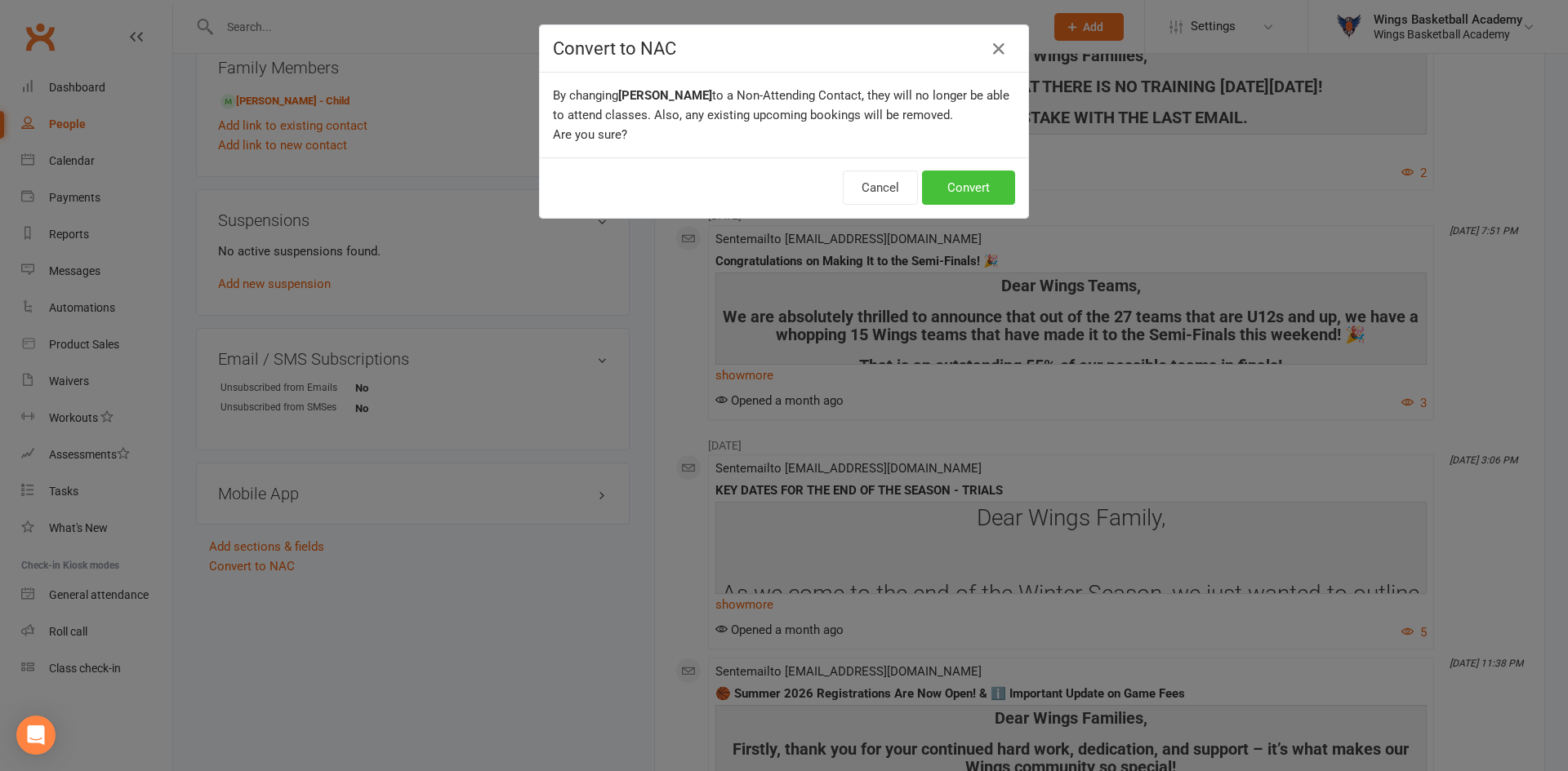
click at [955, 186] on button "Convert" at bounding box center [969, 187] width 93 height 34
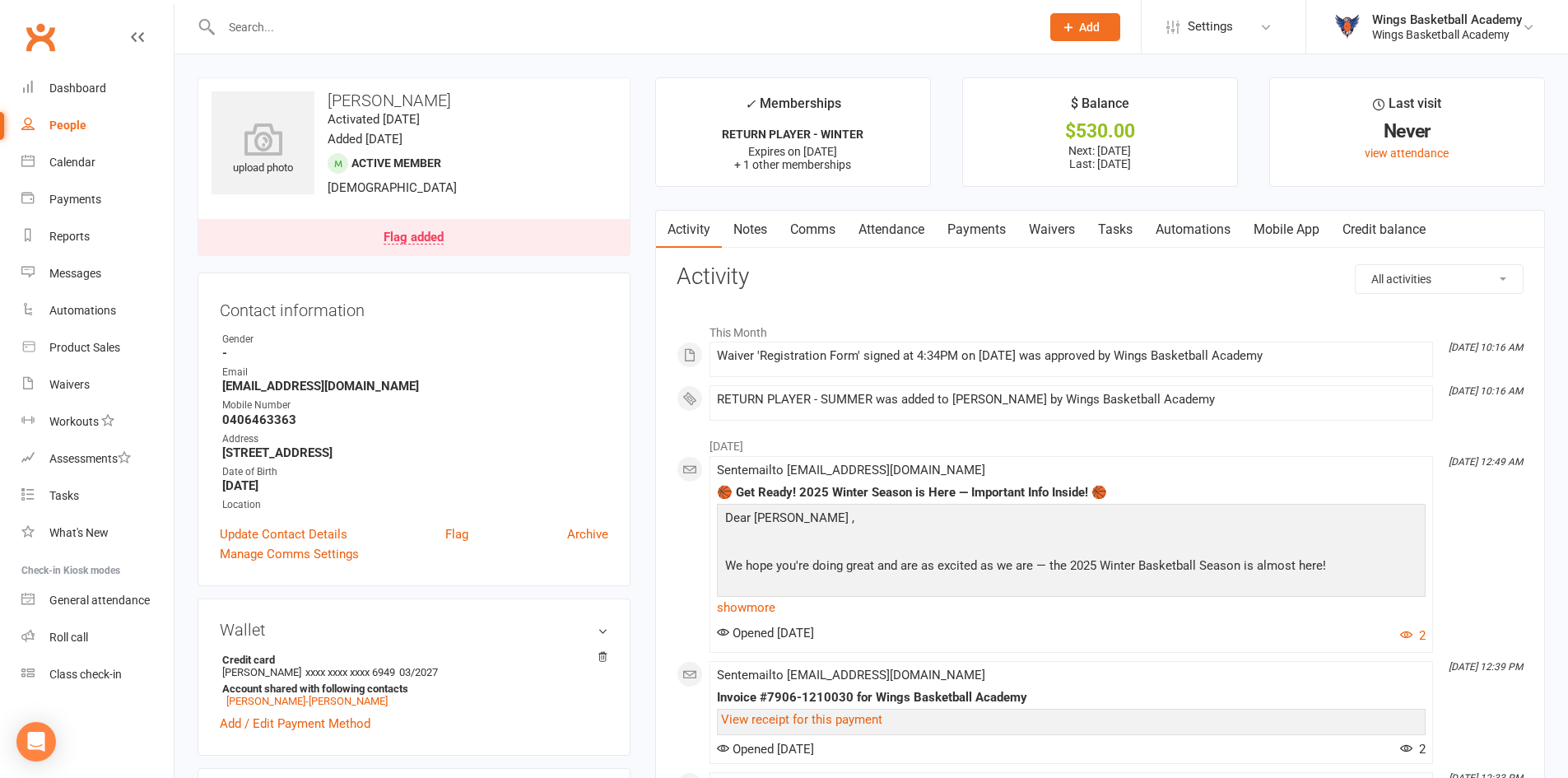
click at [974, 224] on link "Payments" at bounding box center [976, 229] width 81 height 38
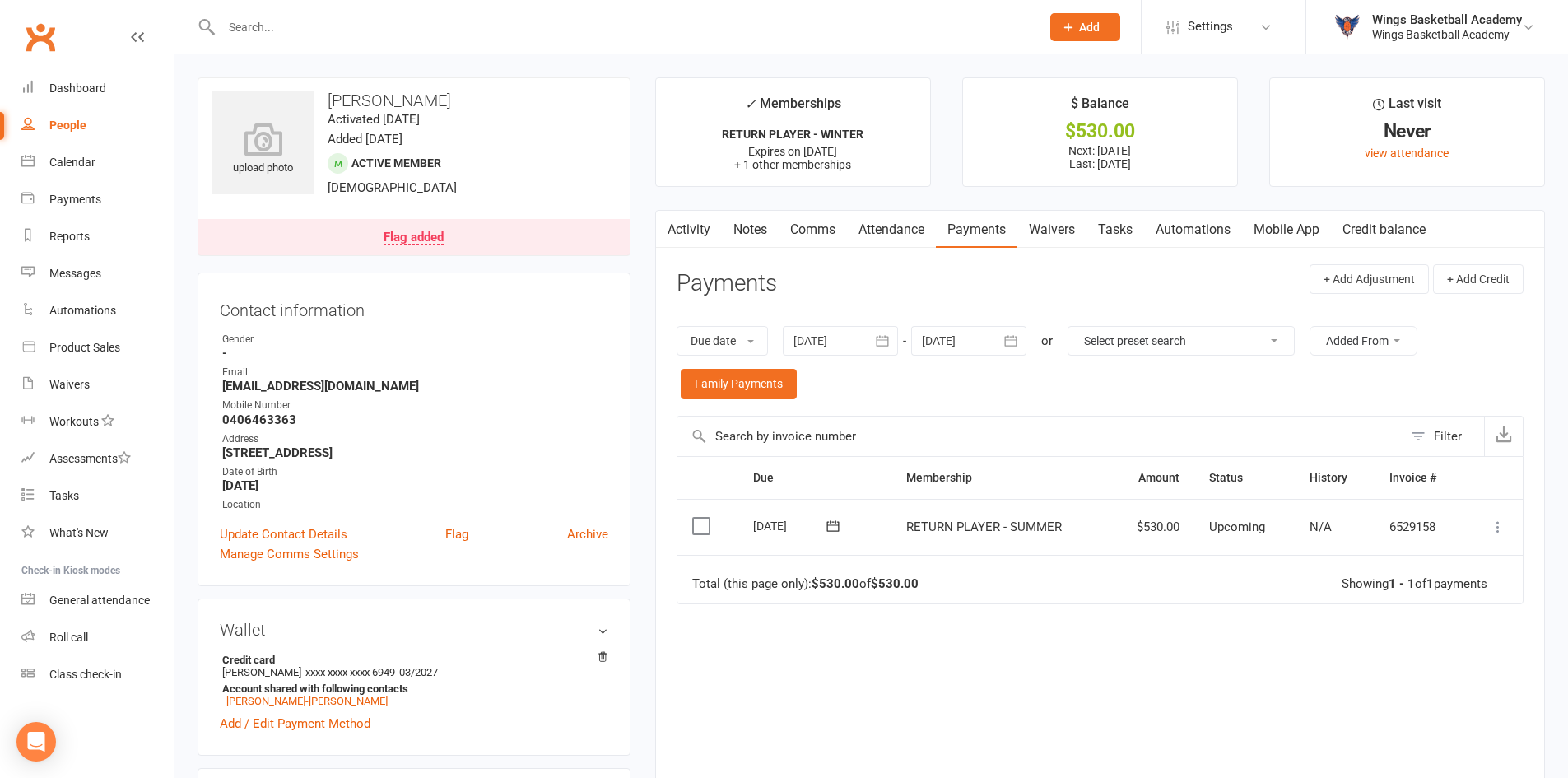
click at [1497, 528] on icon at bounding box center [1498, 527] width 17 height 17
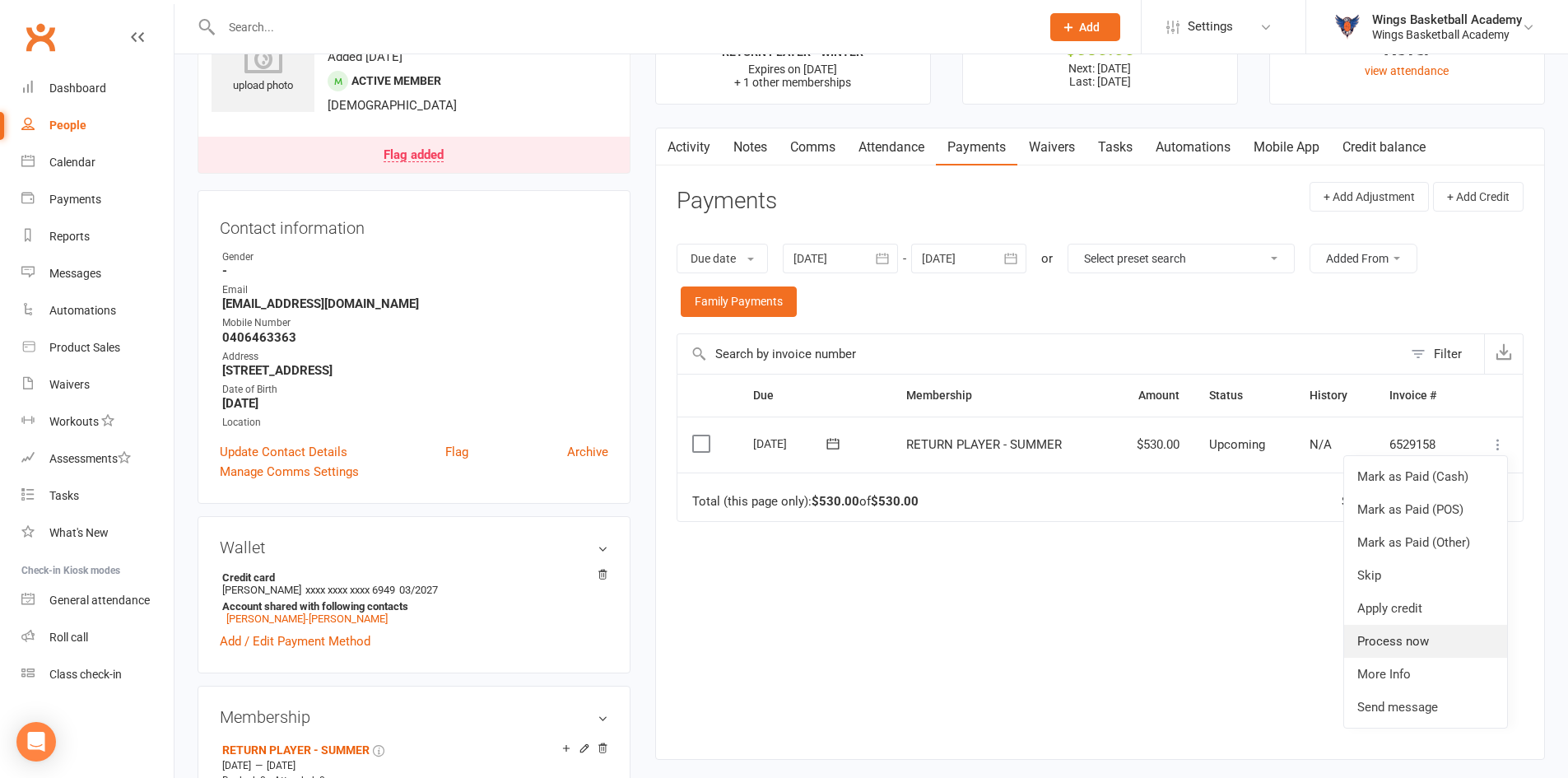
click at [1399, 639] on link "Process now" at bounding box center [1426, 642] width 163 height 33
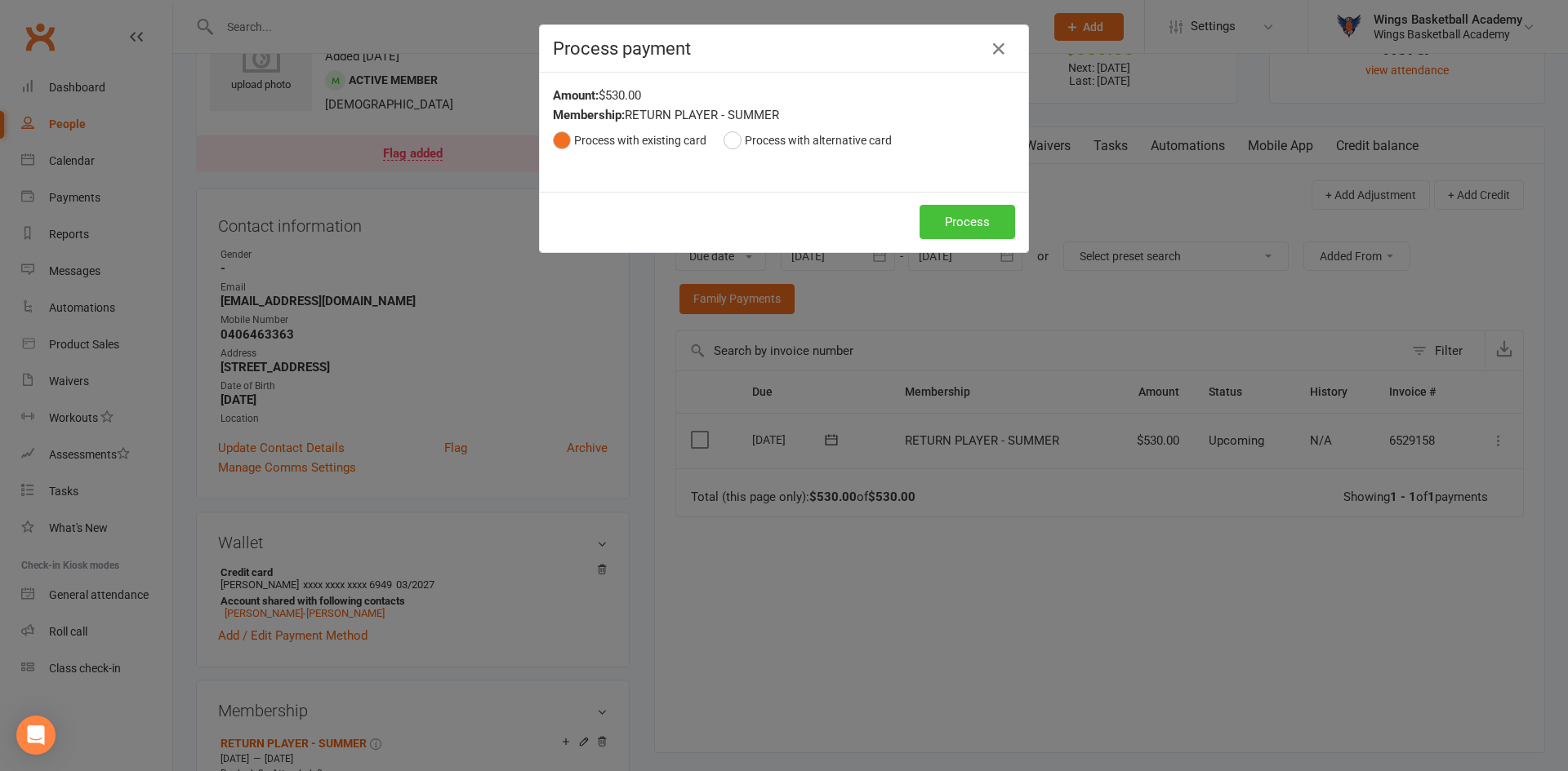
click at [953, 219] on button "Process" at bounding box center [968, 221] width 95 height 34
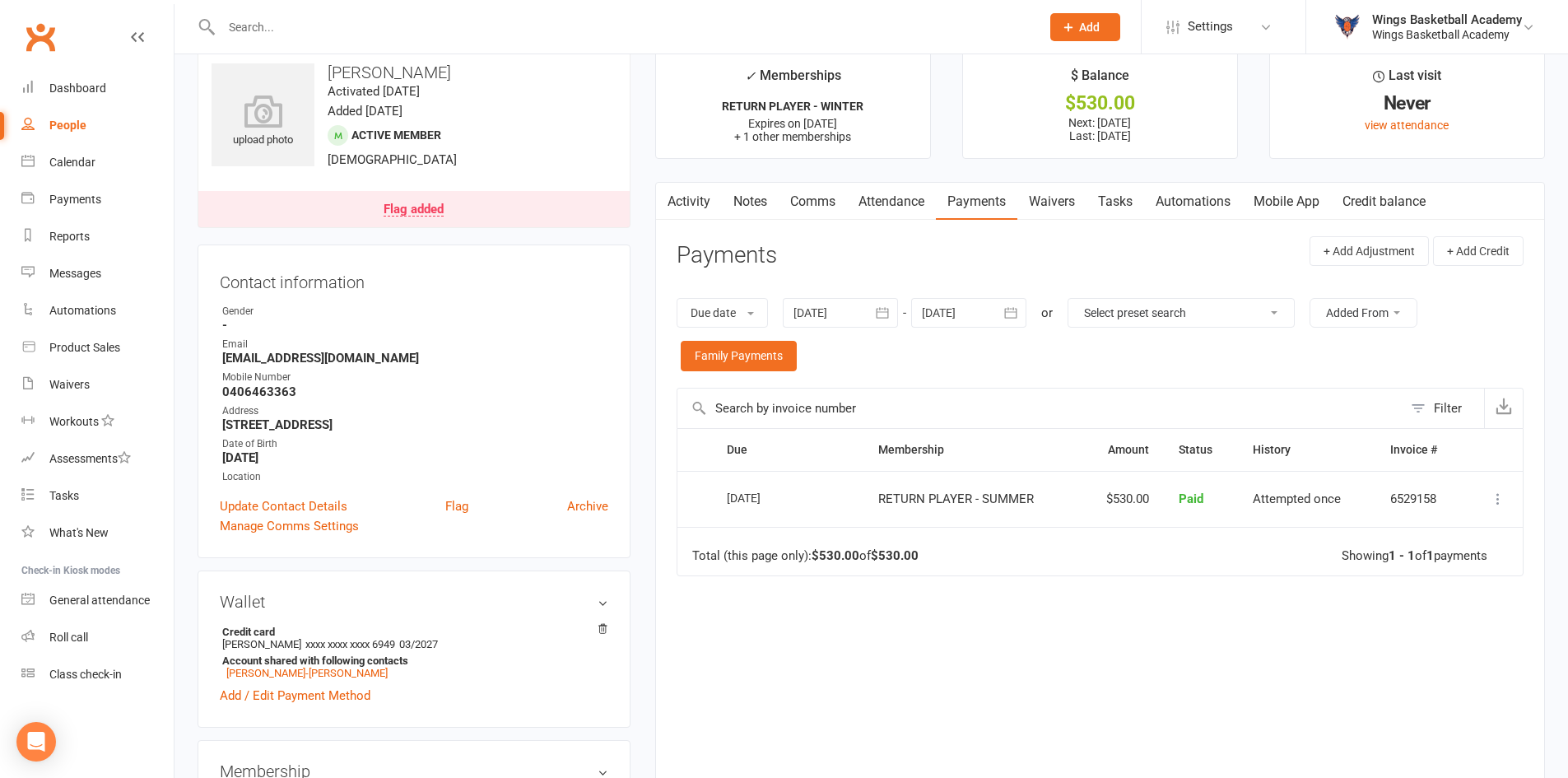
scroll to position [0, 0]
